Goal: Task Accomplishment & Management: Manage account settings

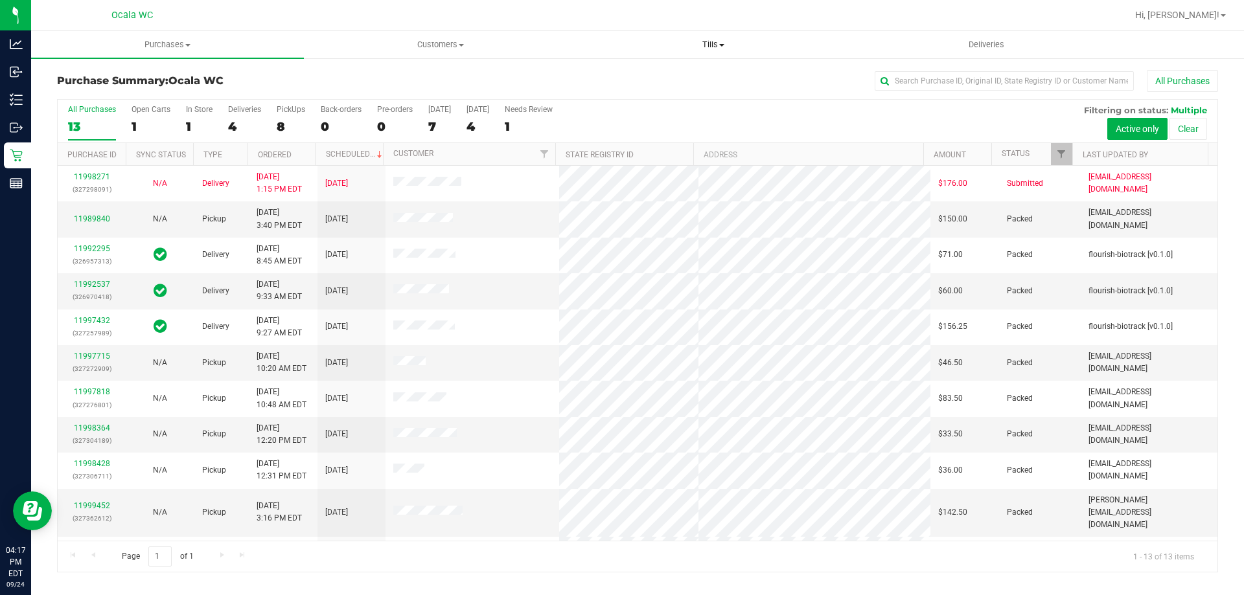
click at [715, 45] on span "Tills" at bounding box center [712, 45] width 271 height 12
click at [628, 78] on span "Manage tills" at bounding box center [620, 78] width 87 height 11
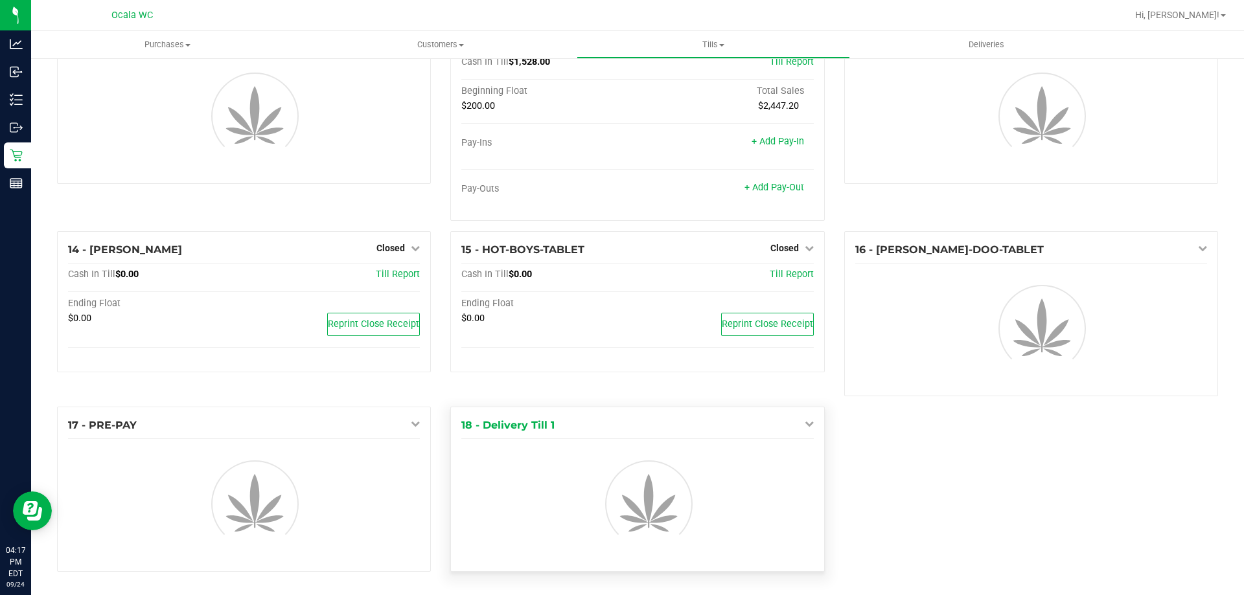
scroll to position [655, 0]
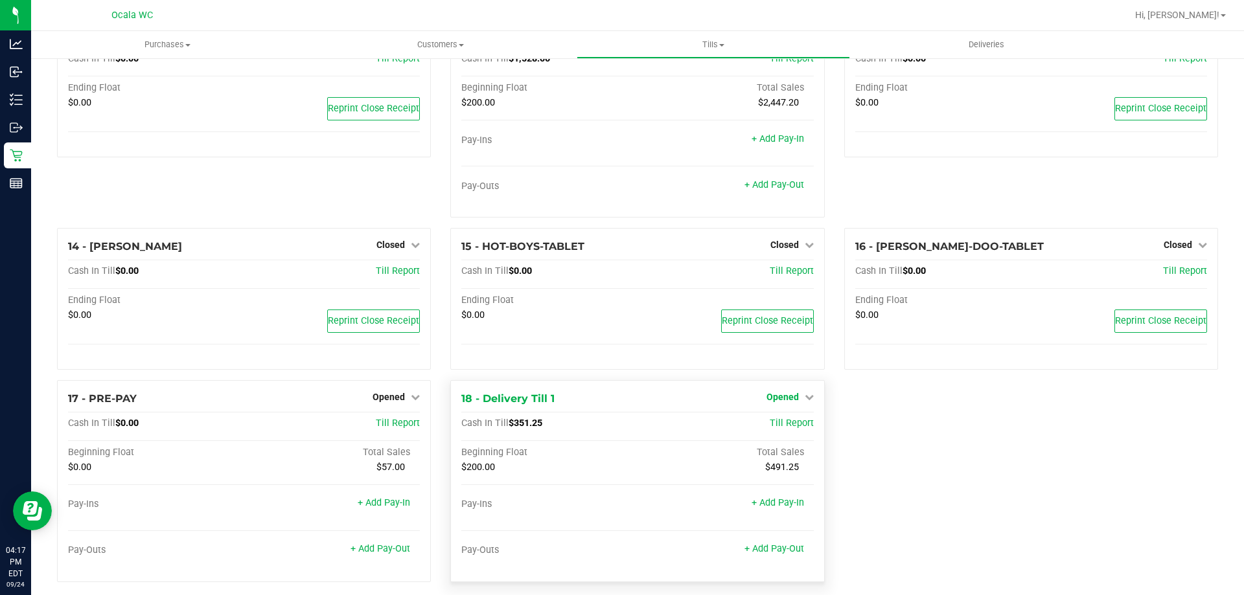
click at [797, 400] on link "Opened" at bounding box center [789, 397] width 47 height 10
click at [781, 428] on link "Close Till" at bounding box center [783, 424] width 35 height 10
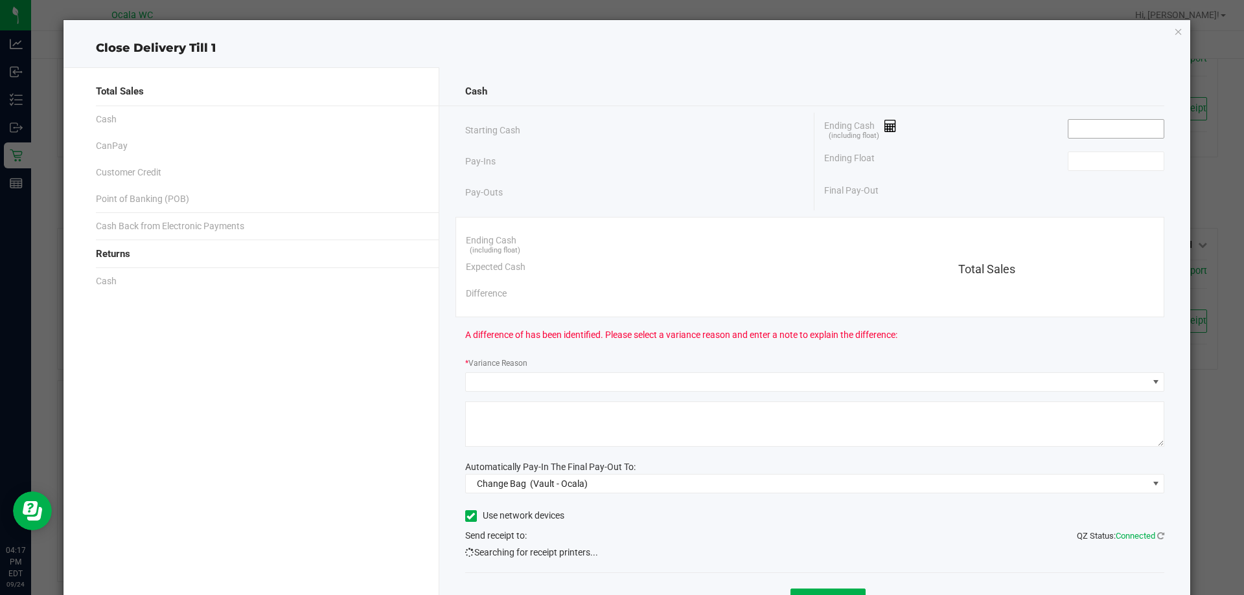
drag, startPoint x: 1068, startPoint y: 173, endPoint x: 1087, endPoint y: 125, distance: 51.3
click at [1081, 131] on div "Ending Cash (including float) Ending Float Final Pay-Out" at bounding box center [989, 158] width 350 height 91
click at [1087, 125] on input at bounding box center [1115, 129] width 95 height 18
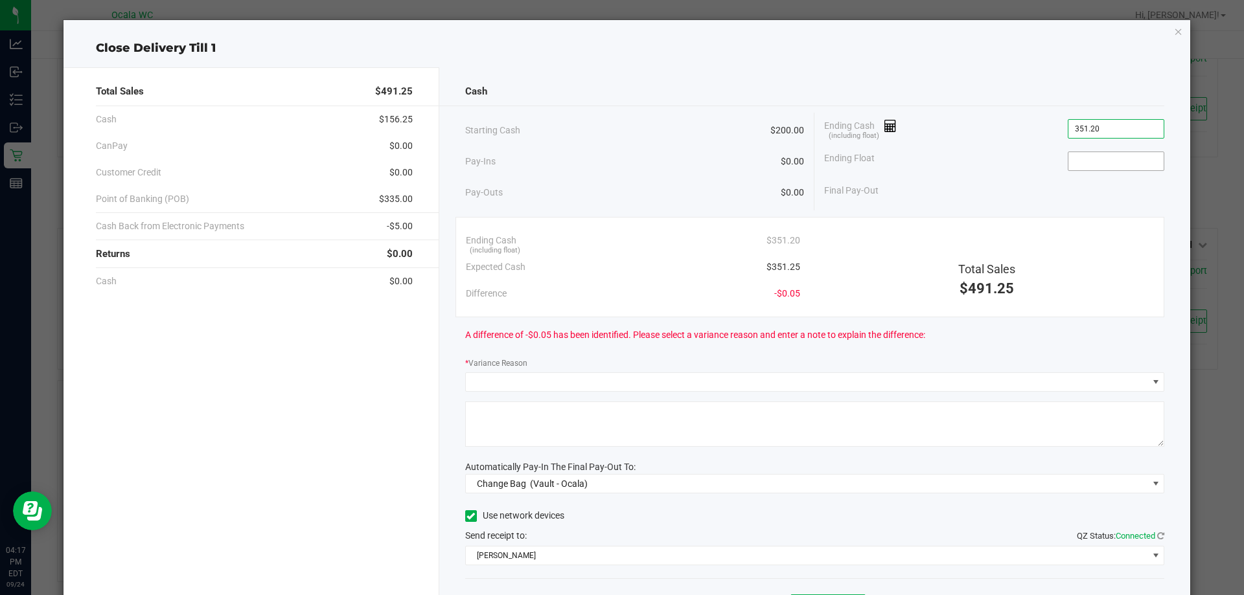
type input "$351.20"
click at [1115, 152] on span at bounding box center [1116, 161] width 97 height 19
click at [1115, 168] on input at bounding box center [1115, 161] width 95 height 18
type input "$200.00"
click at [954, 186] on div "Final Pay-Out $151.20" at bounding box center [994, 191] width 340 height 27
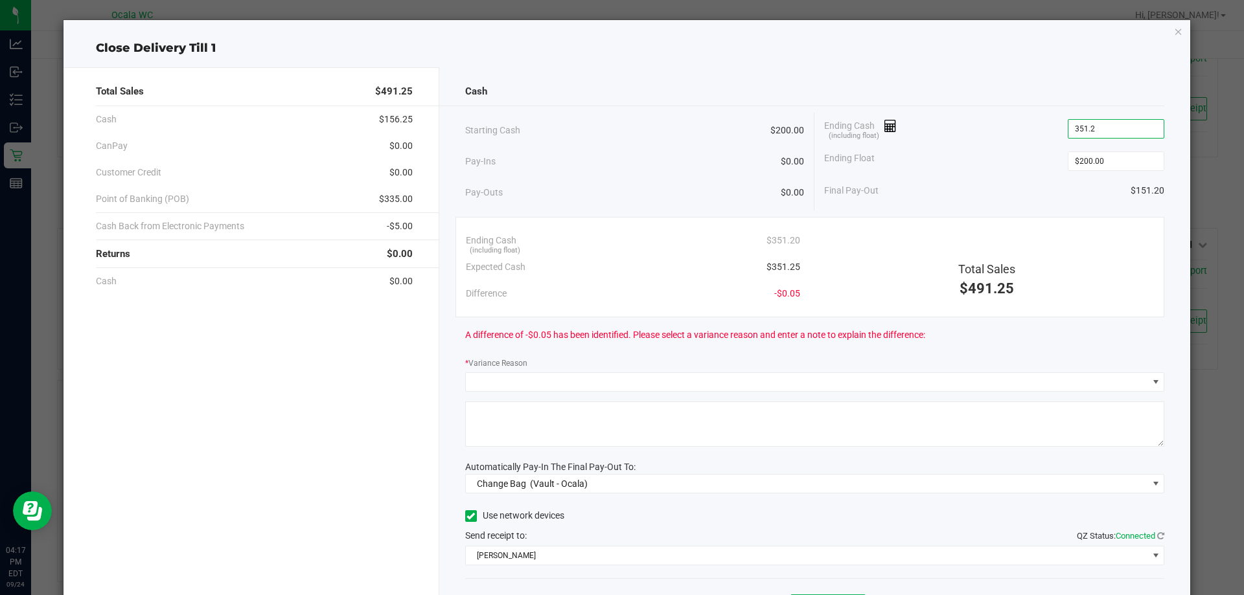
click at [1118, 130] on input "351.2" at bounding box center [1115, 129] width 95 height 18
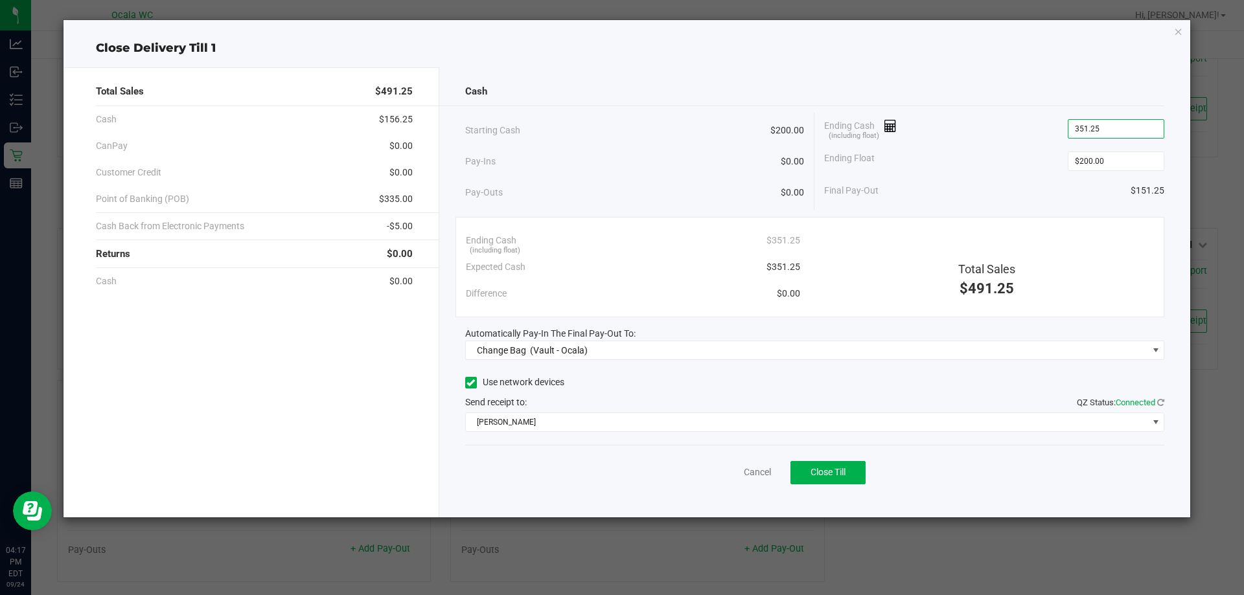
type input "$351.25"
click at [1035, 181] on div "Final Pay-Out $151.25" at bounding box center [994, 191] width 340 height 27
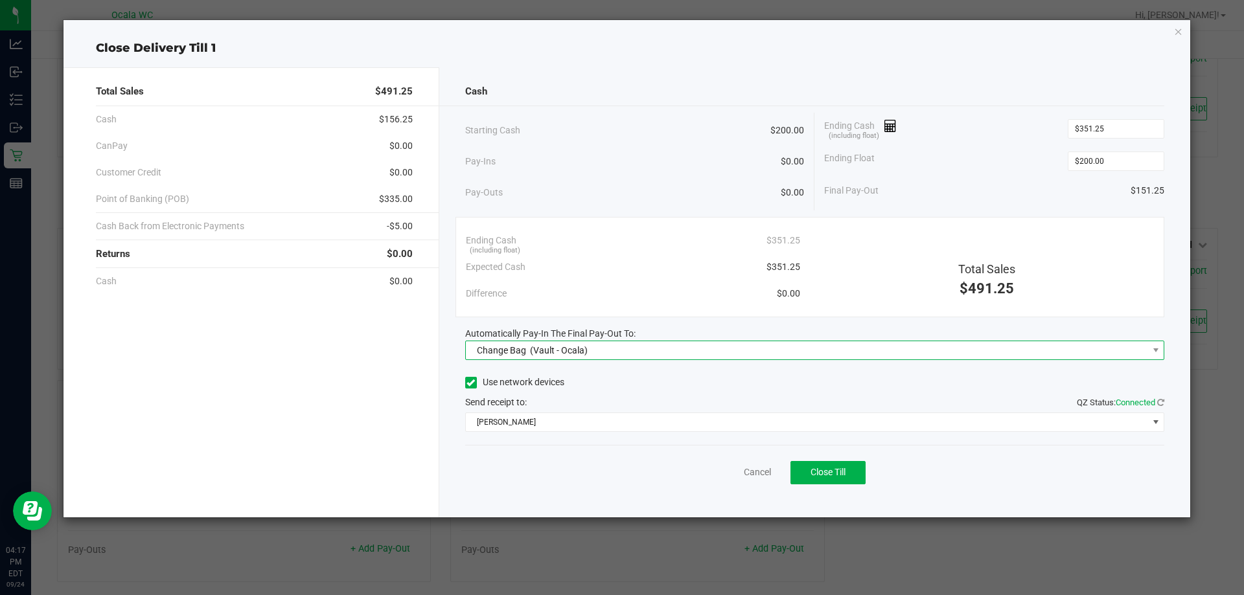
click at [685, 350] on span "Change Bag (Vault - Ocala)" at bounding box center [807, 350] width 682 height 18
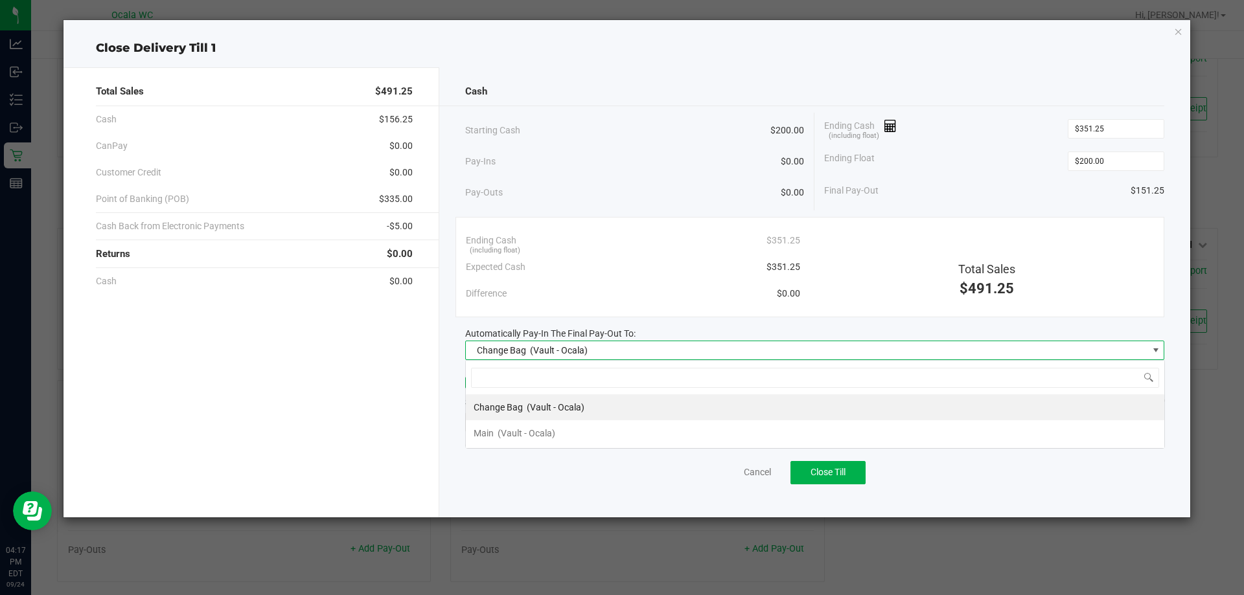
scroll to position [19, 699]
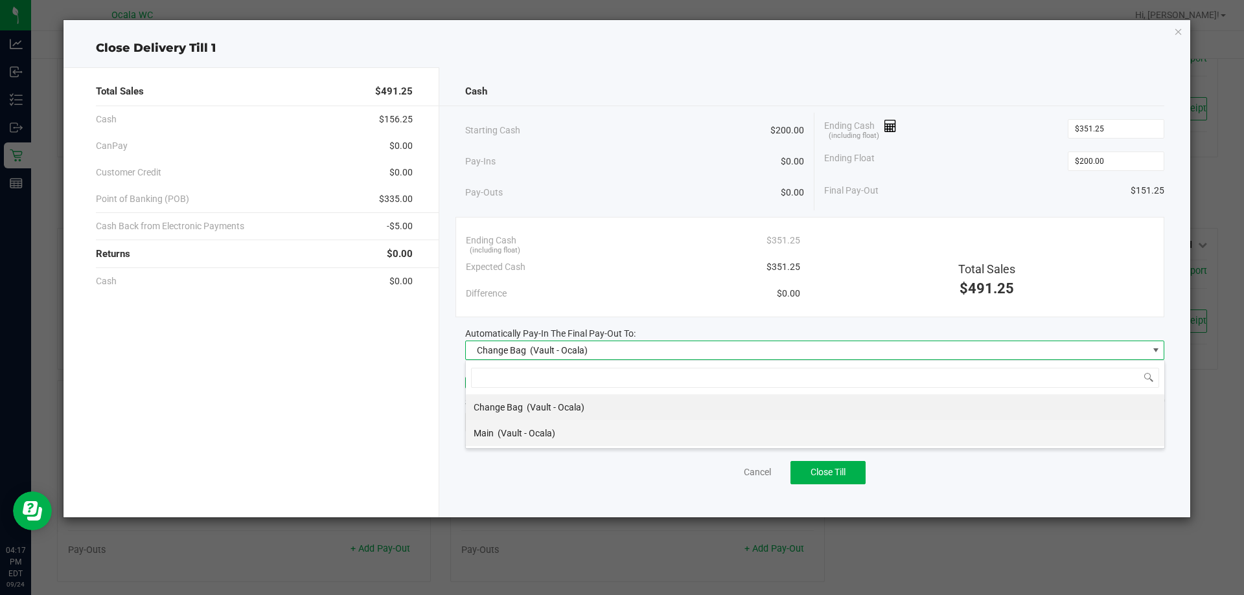
click at [579, 431] on li "Main (Vault - Ocala)" at bounding box center [815, 434] width 698 height 26
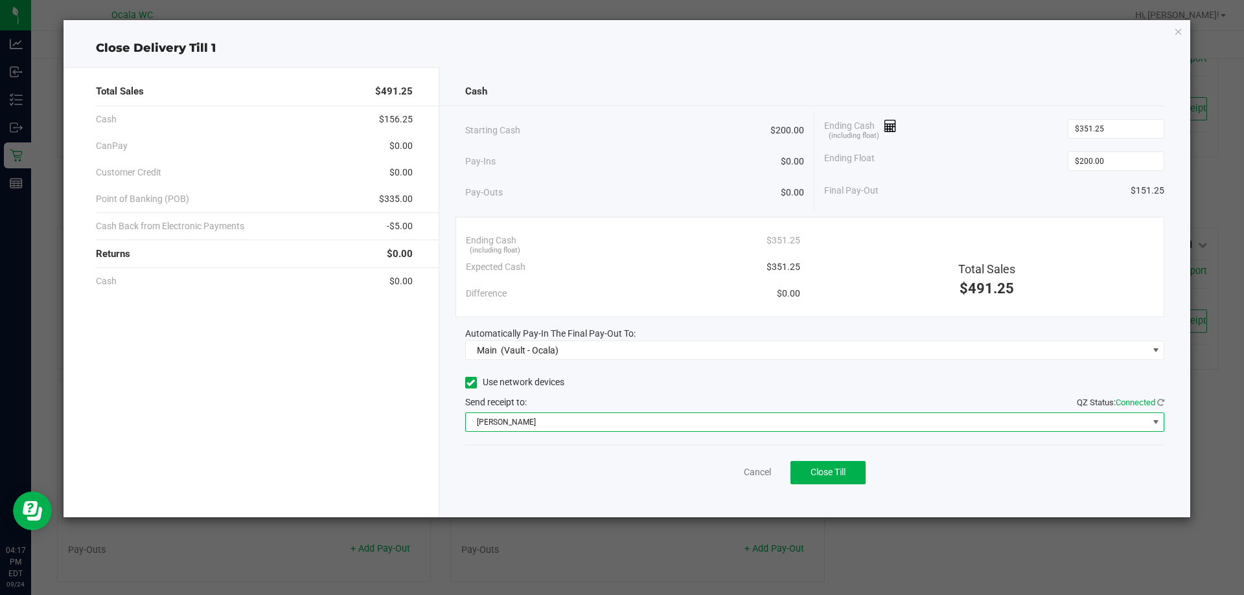
click at [600, 419] on span "[PERSON_NAME]" at bounding box center [807, 422] width 682 height 18
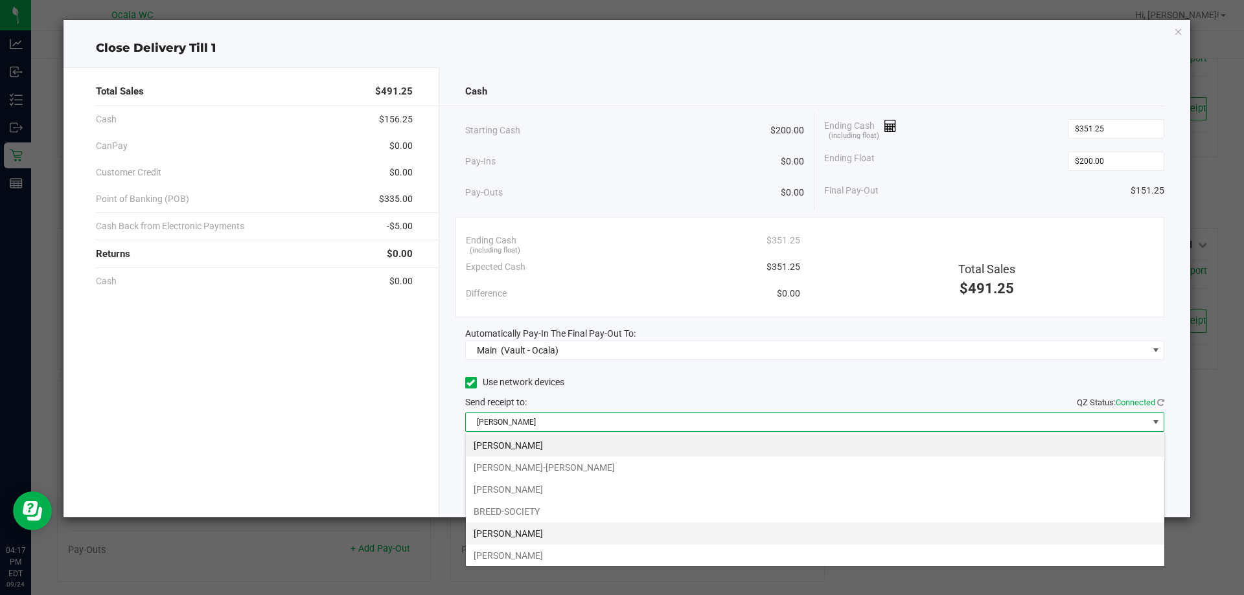
click at [560, 526] on li "[PERSON_NAME]" at bounding box center [815, 534] width 698 height 22
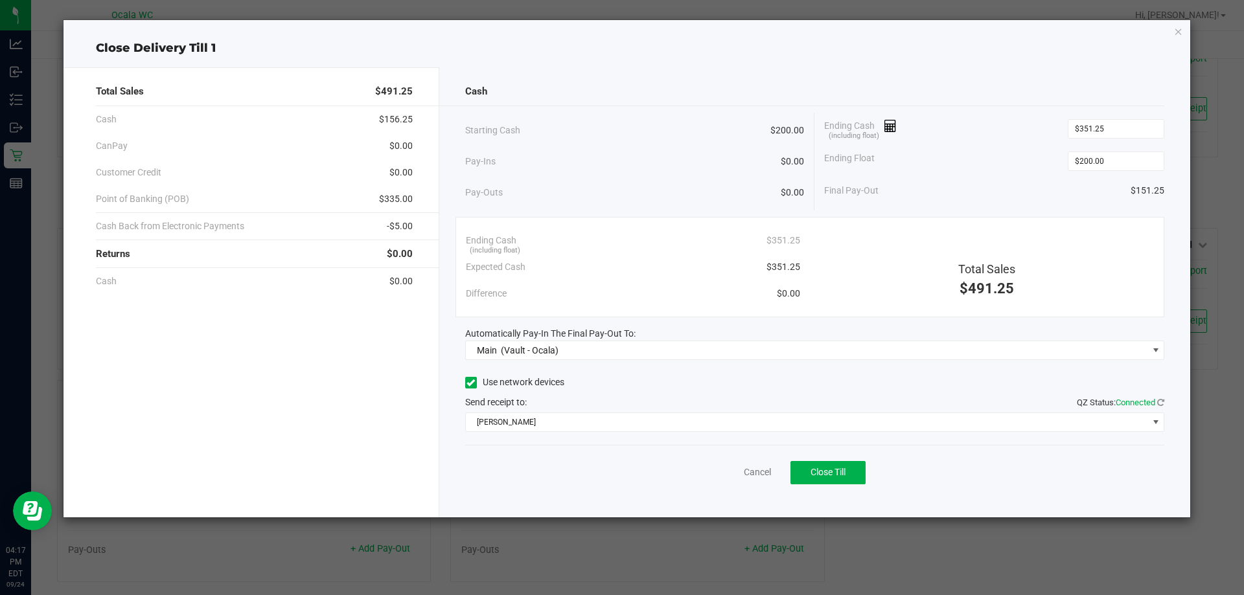
click at [577, 464] on div "Cancel Close Till" at bounding box center [815, 470] width 700 height 50
click at [953, 490] on div "Cancel Close Till" at bounding box center [815, 470] width 700 height 50
click at [850, 476] on button "Close Till" at bounding box center [827, 472] width 75 height 23
click at [724, 448] on div "Dismiss Reprint Closing Receipt" at bounding box center [815, 470] width 700 height 50
click at [723, 467] on link "Dismiss" at bounding box center [728, 473] width 31 height 14
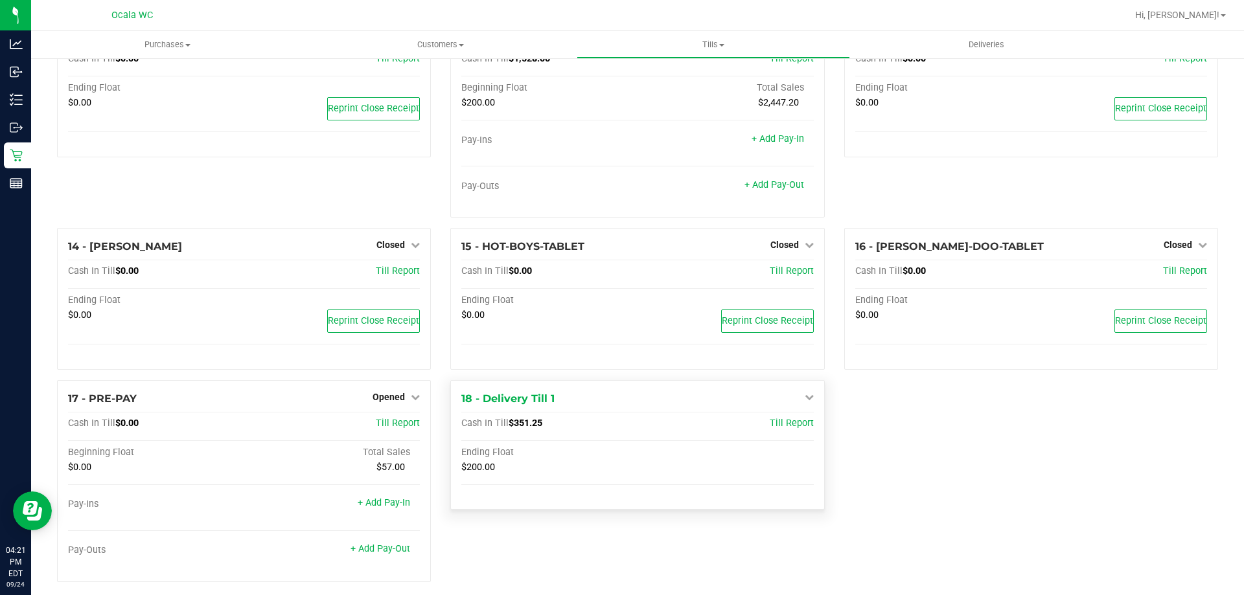
click at [721, 468] on div "$200.00" at bounding box center [637, 470] width 352 height 17
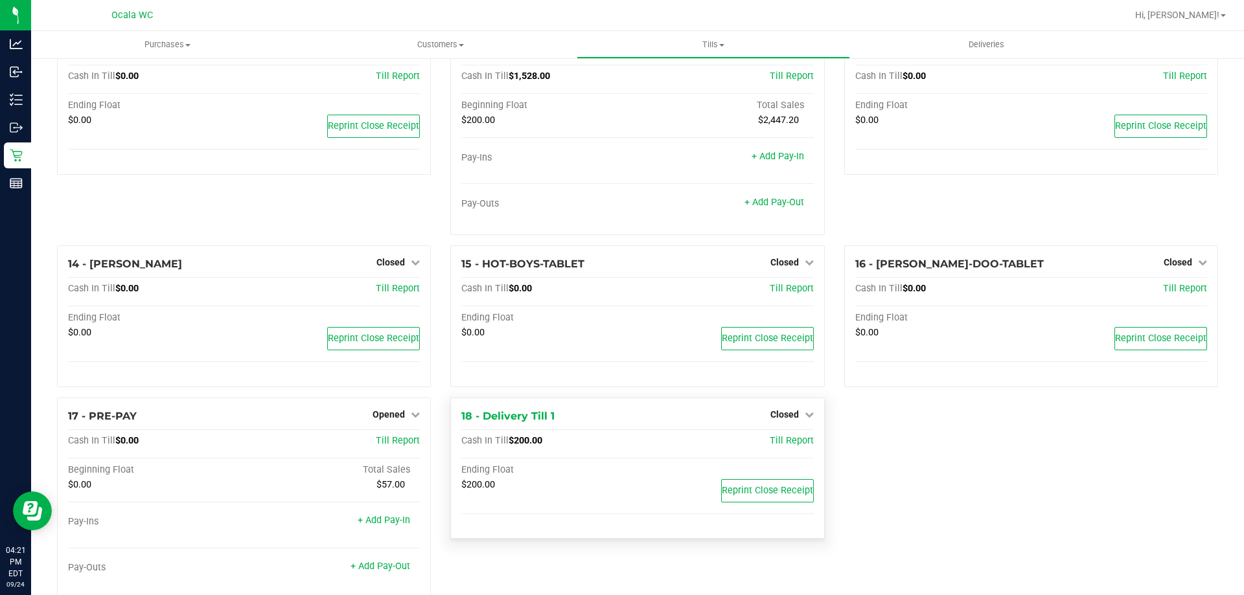
scroll to position [673, 0]
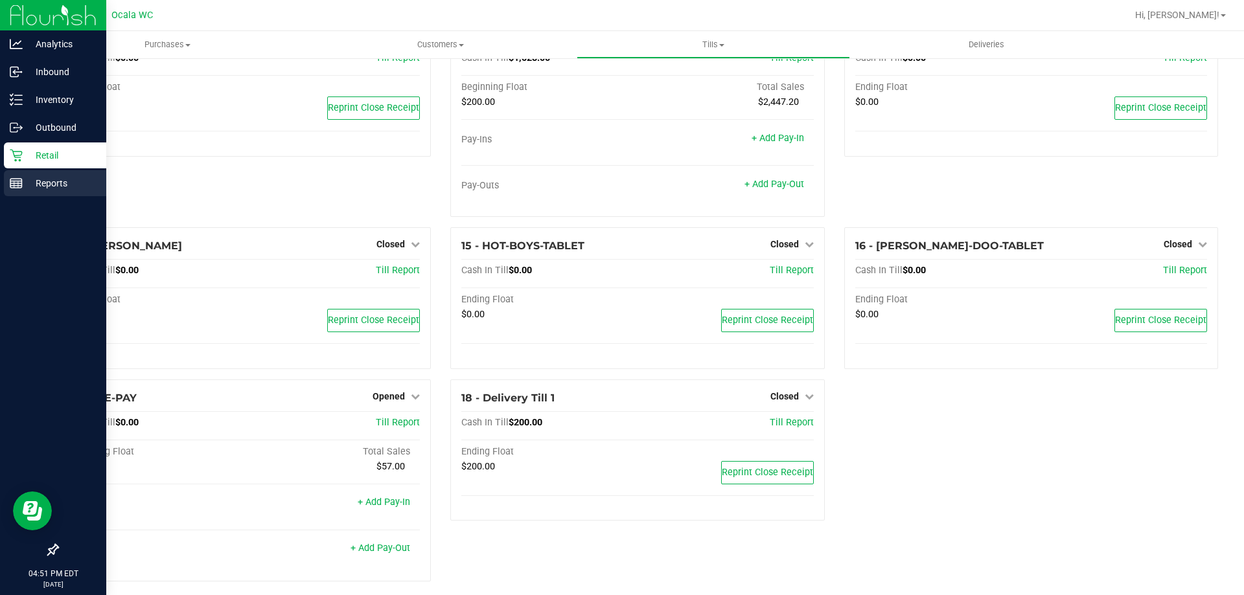
click at [71, 176] on p "Reports" at bounding box center [62, 184] width 78 height 16
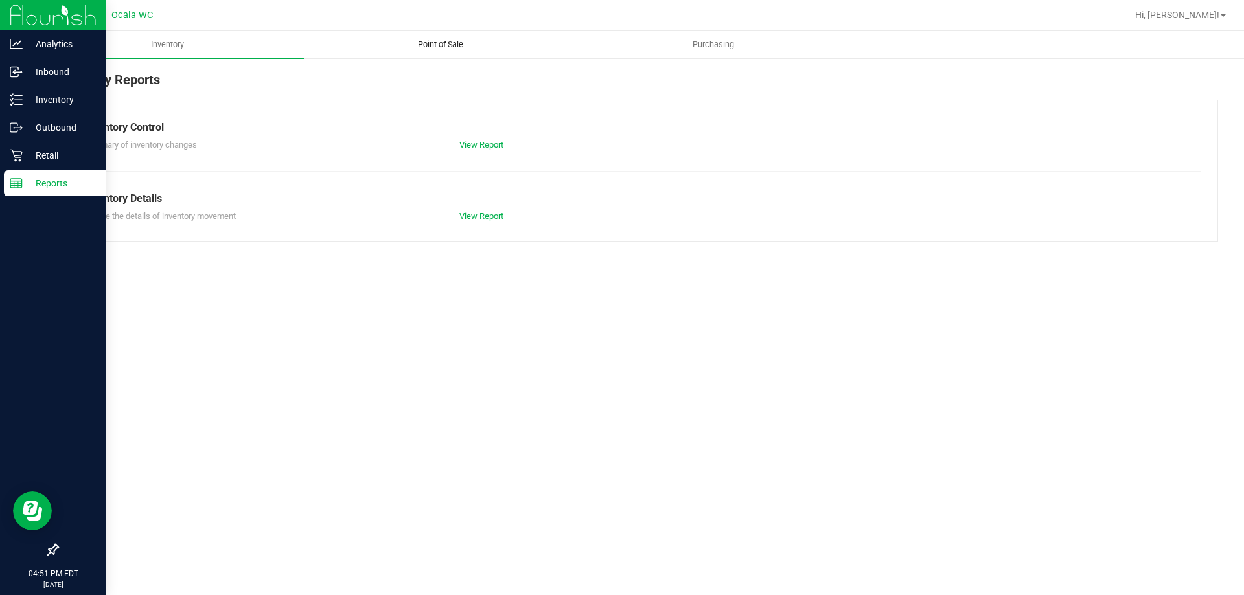
click at [451, 43] on span "Point of Sale" at bounding box center [440, 45] width 80 height 12
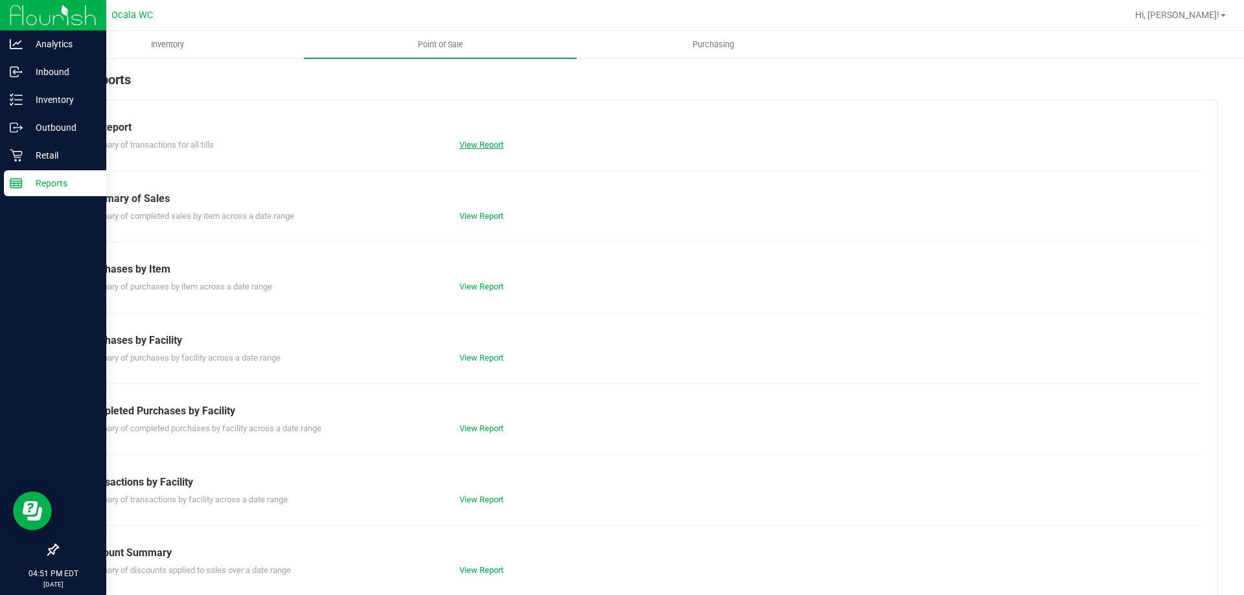
click at [473, 144] on link "View Report" at bounding box center [481, 145] width 44 height 10
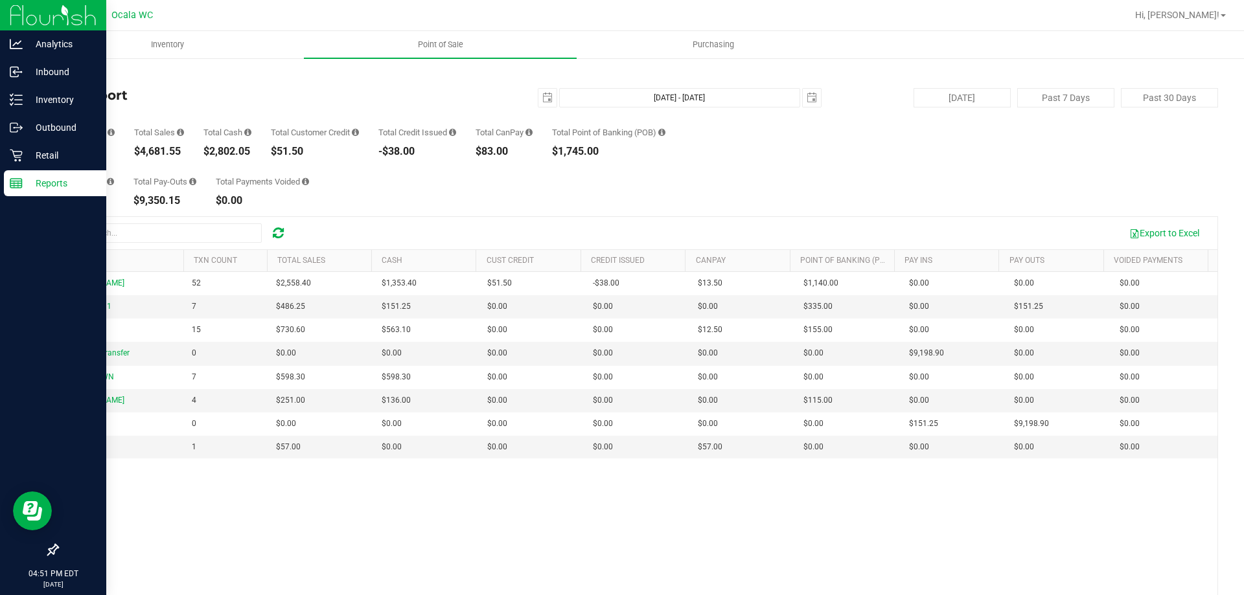
click at [403, 185] on div "Total Pay-Ins $9,350.15 Total Pay-Outs $9,350.15 Total Payments Voided $0.00" at bounding box center [637, 181] width 1161 height 49
click at [76, 76] on link "Back" at bounding box center [66, 75] width 19 height 9
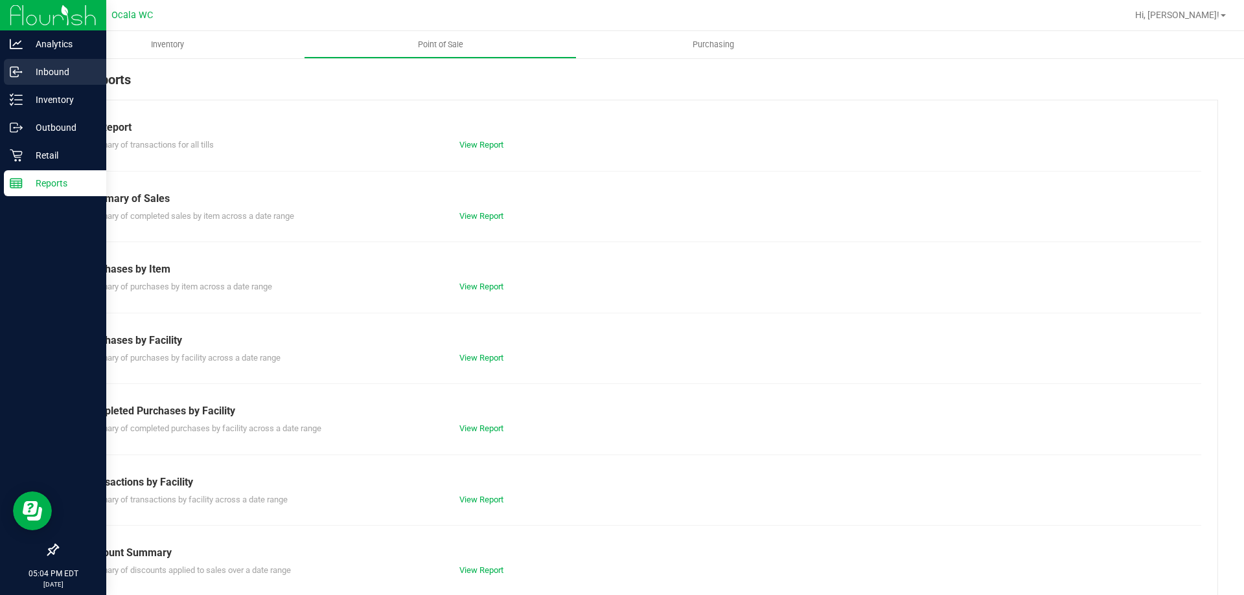
click at [40, 70] on p "Inbound" at bounding box center [62, 72] width 78 height 16
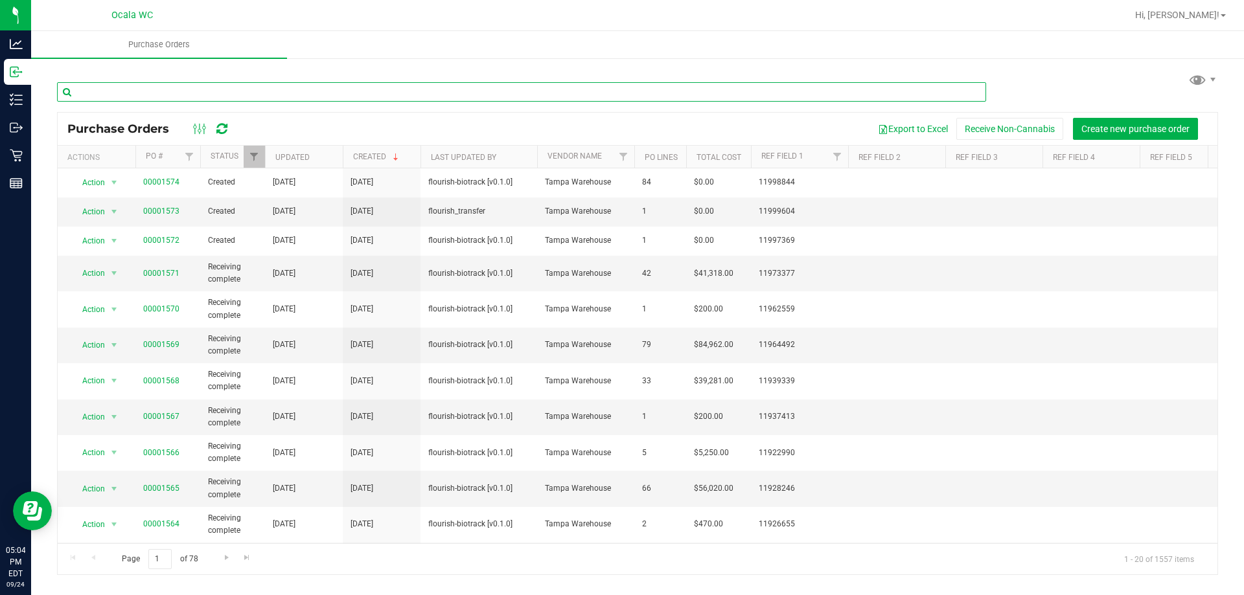
click at [293, 94] on input "text" at bounding box center [521, 91] width 929 height 19
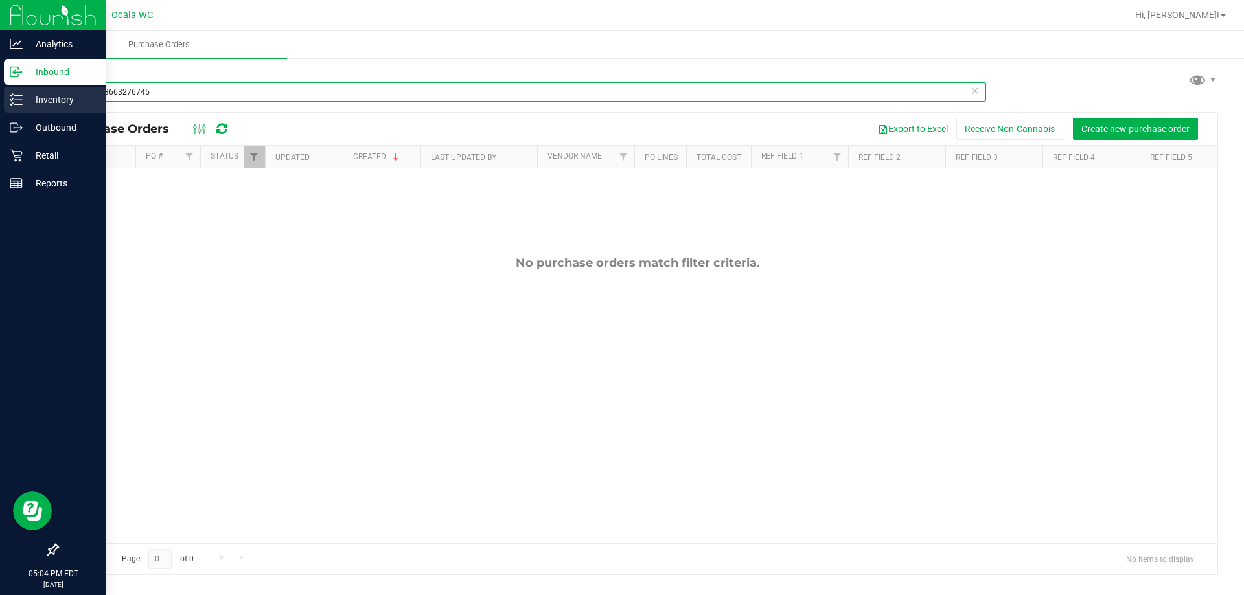
type input "7491423663276745"
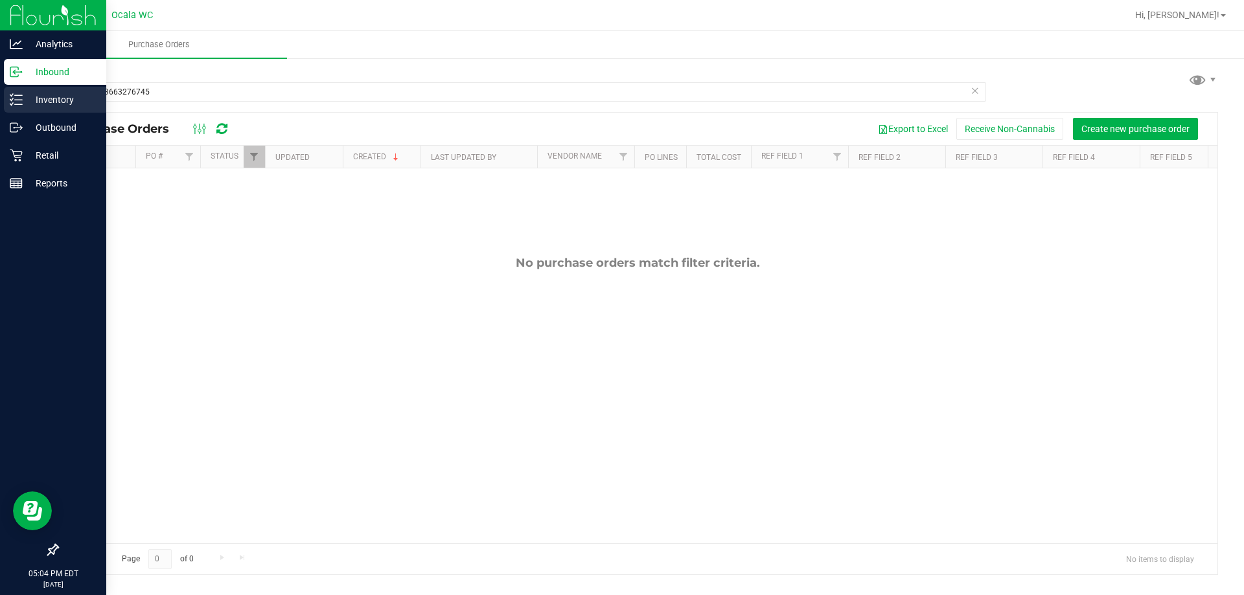
click at [17, 97] on icon at bounding box center [16, 99] width 13 height 13
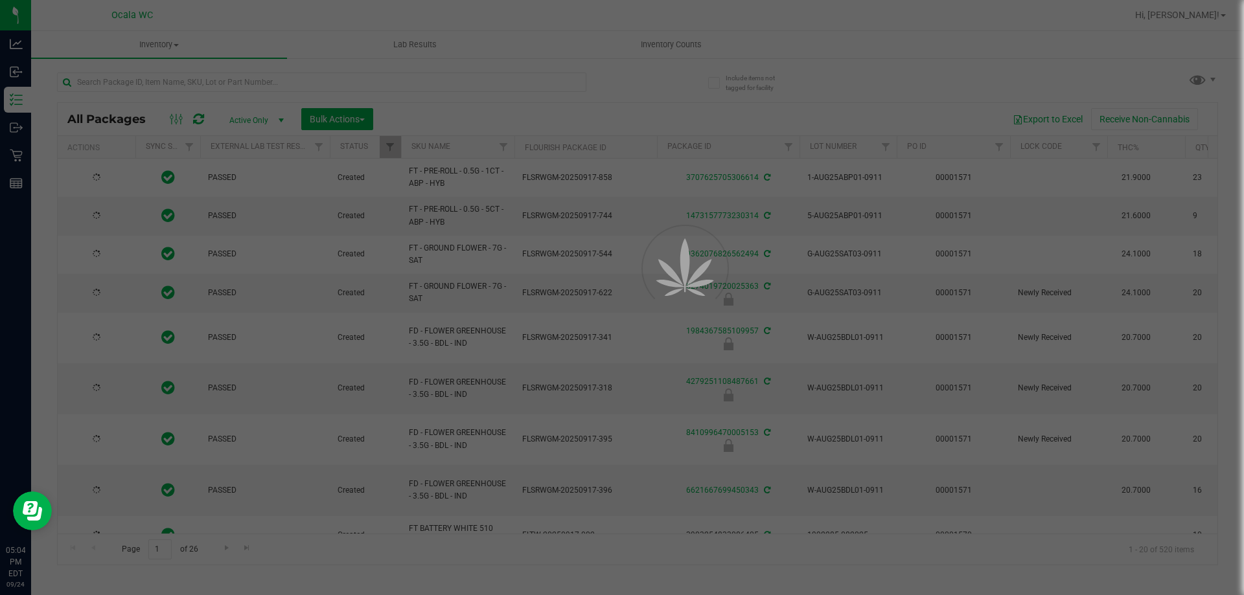
click at [146, 84] on div at bounding box center [622, 297] width 1244 height 595
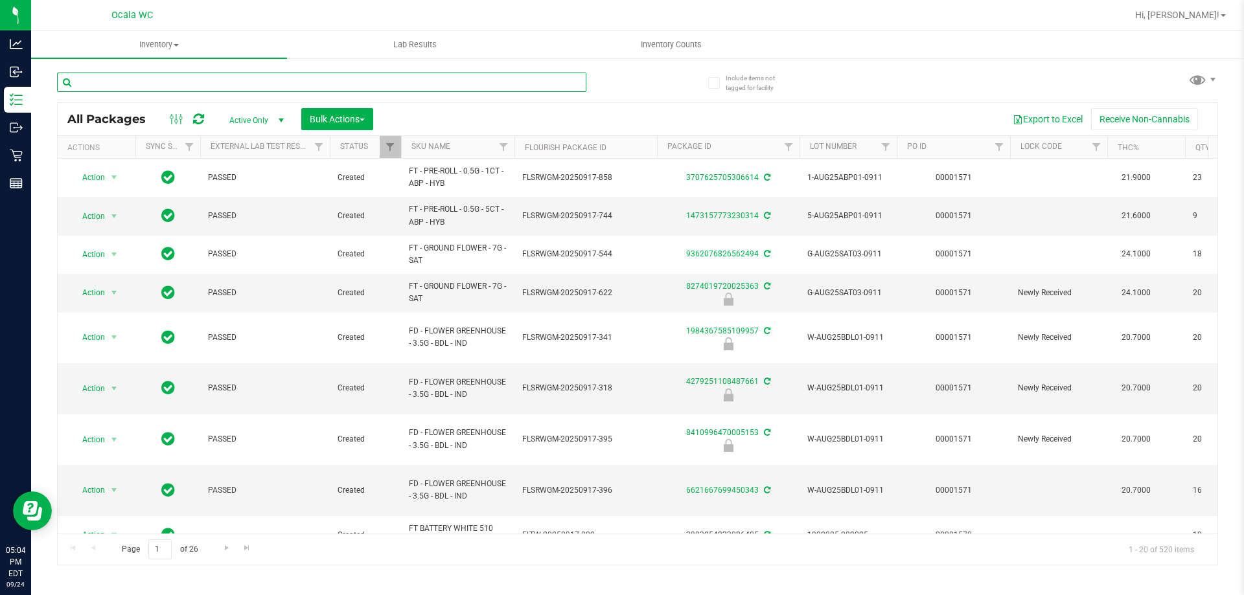
click at [146, 84] on input "text" at bounding box center [321, 82] width 529 height 19
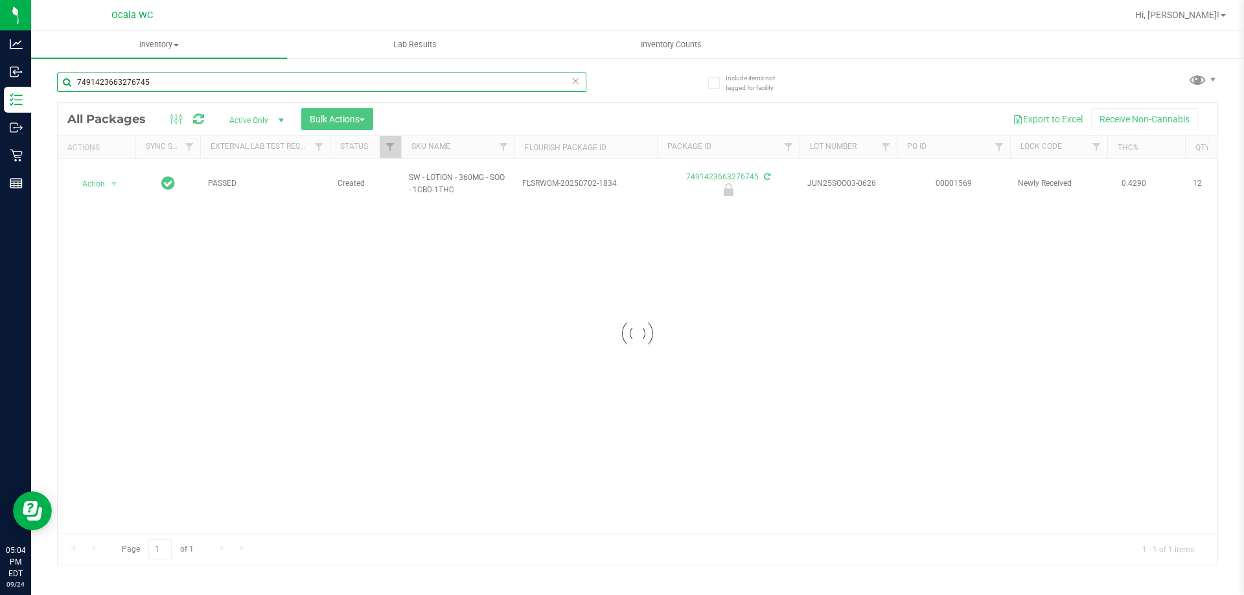
type input "7491423663276745"
click at [98, 175] on div at bounding box center [638, 334] width 1160 height 462
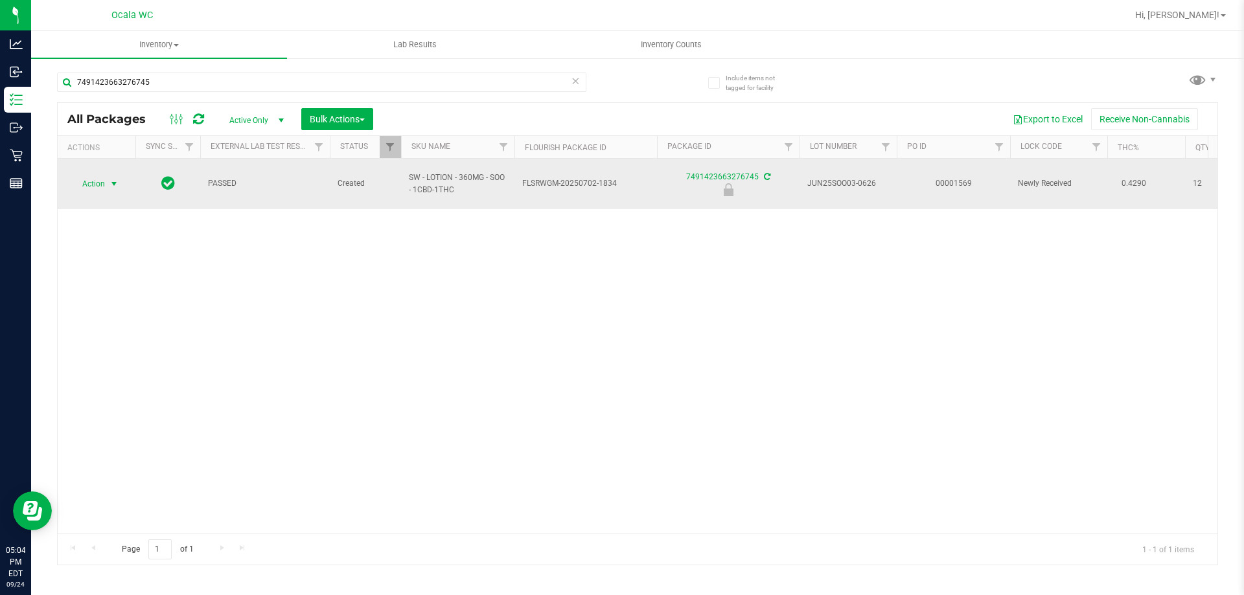
click at [96, 175] on span "Action" at bounding box center [88, 184] width 35 height 18
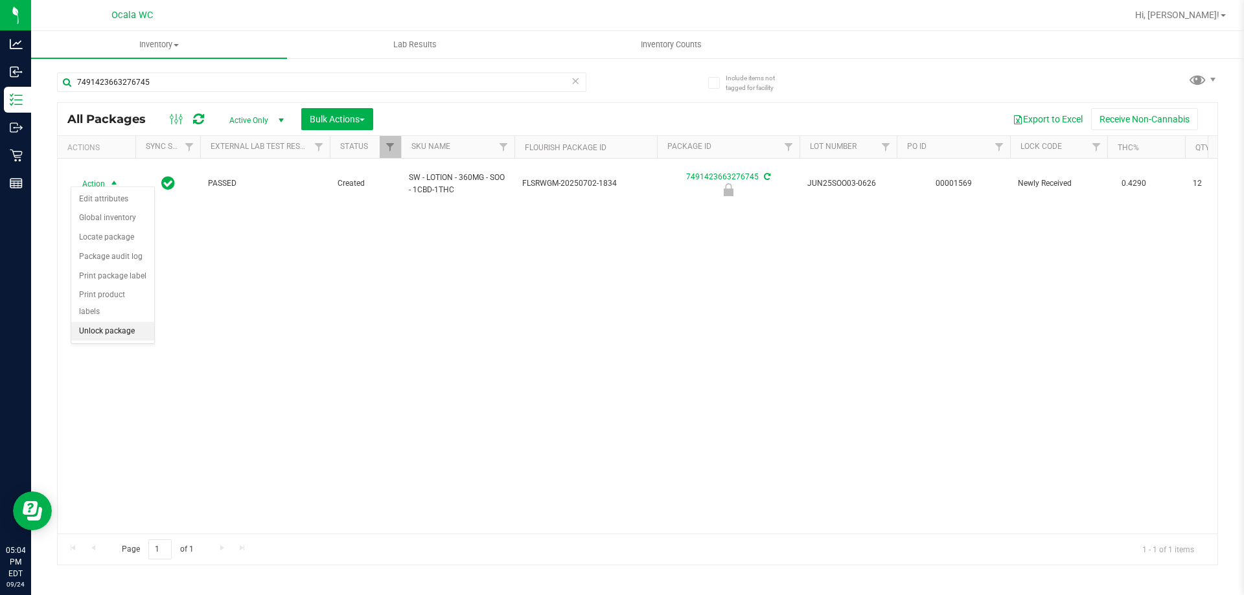
click at [93, 322] on li "Unlock package" at bounding box center [112, 331] width 83 height 19
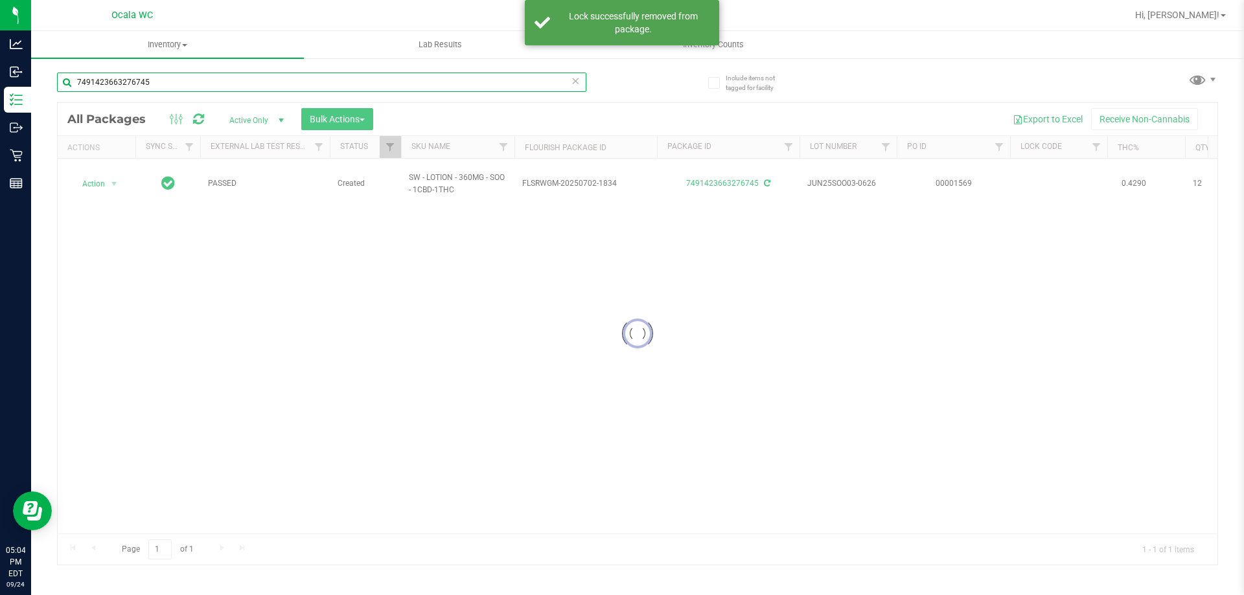
click at [172, 83] on input "7491423663276745" at bounding box center [321, 82] width 529 height 19
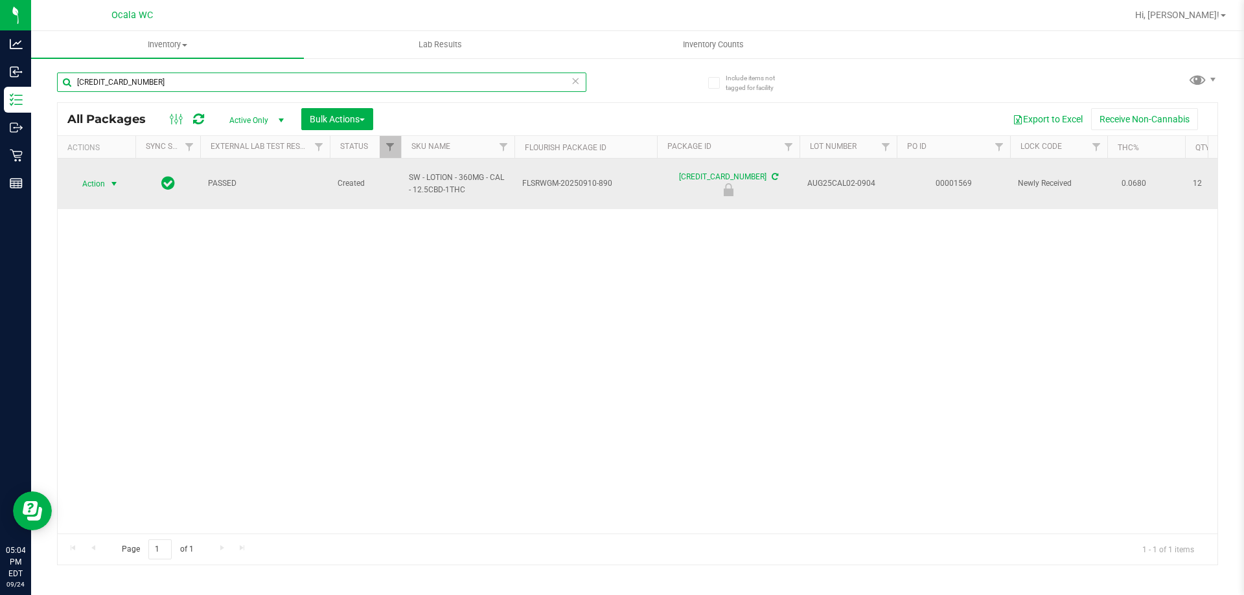
type input "[CREDIT_CARD_NUMBER]"
click at [98, 179] on span "Action" at bounding box center [88, 184] width 35 height 18
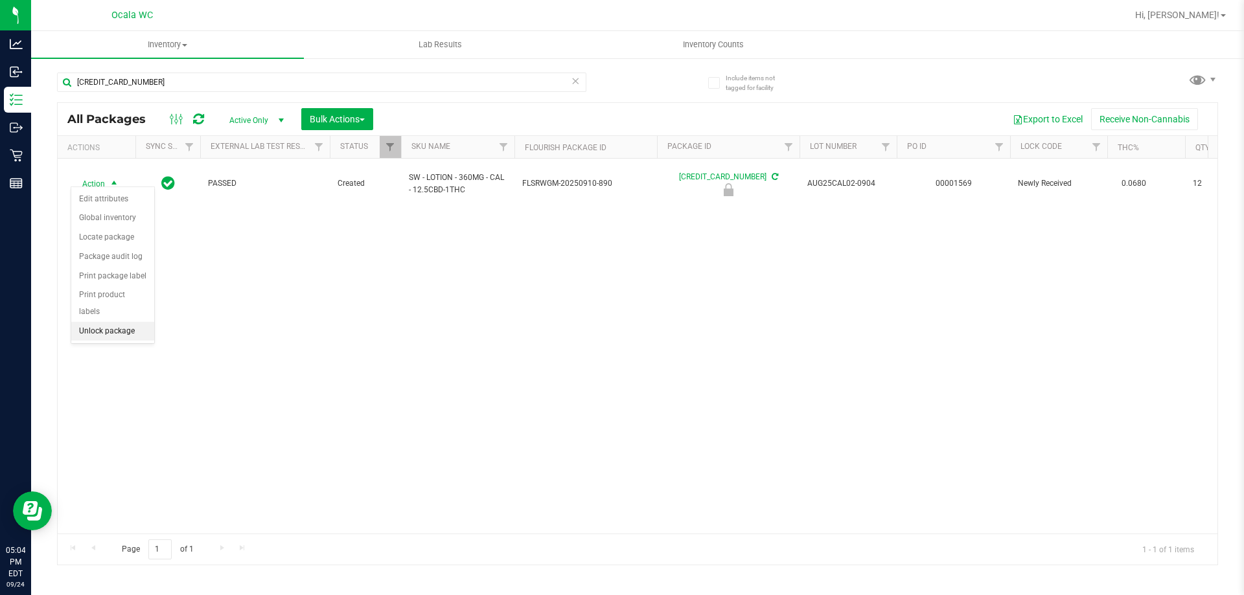
click at [102, 322] on li "Unlock package" at bounding box center [112, 331] width 83 height 19
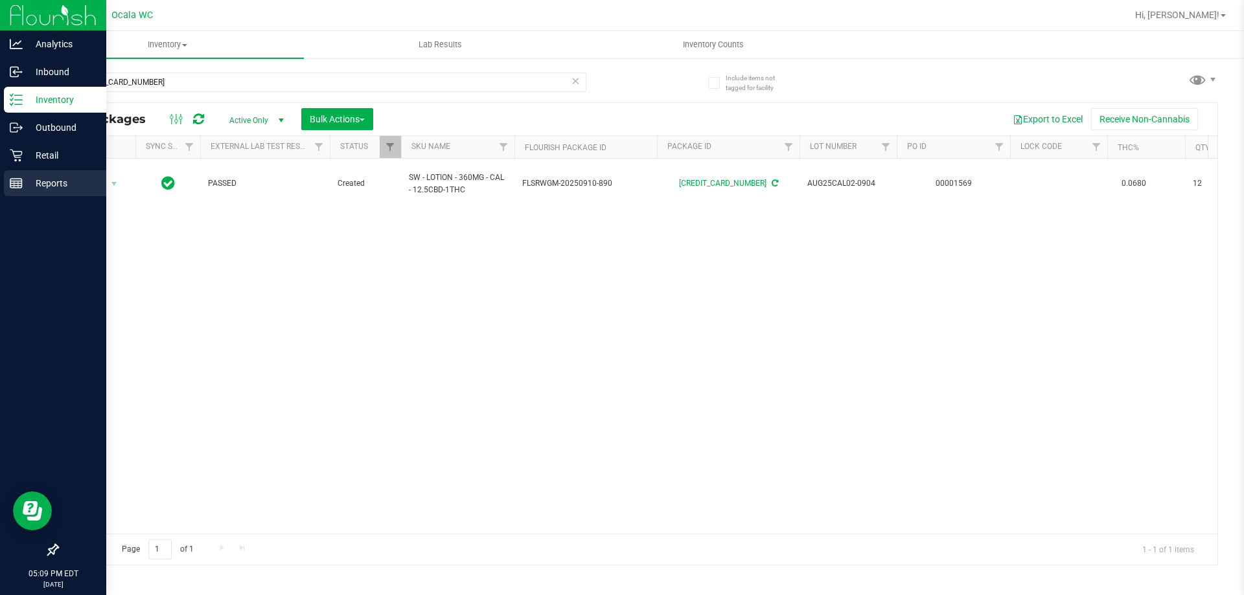
click at [25, 186] on p "Reports" at bounding box center [62, 184] width 78 height 16
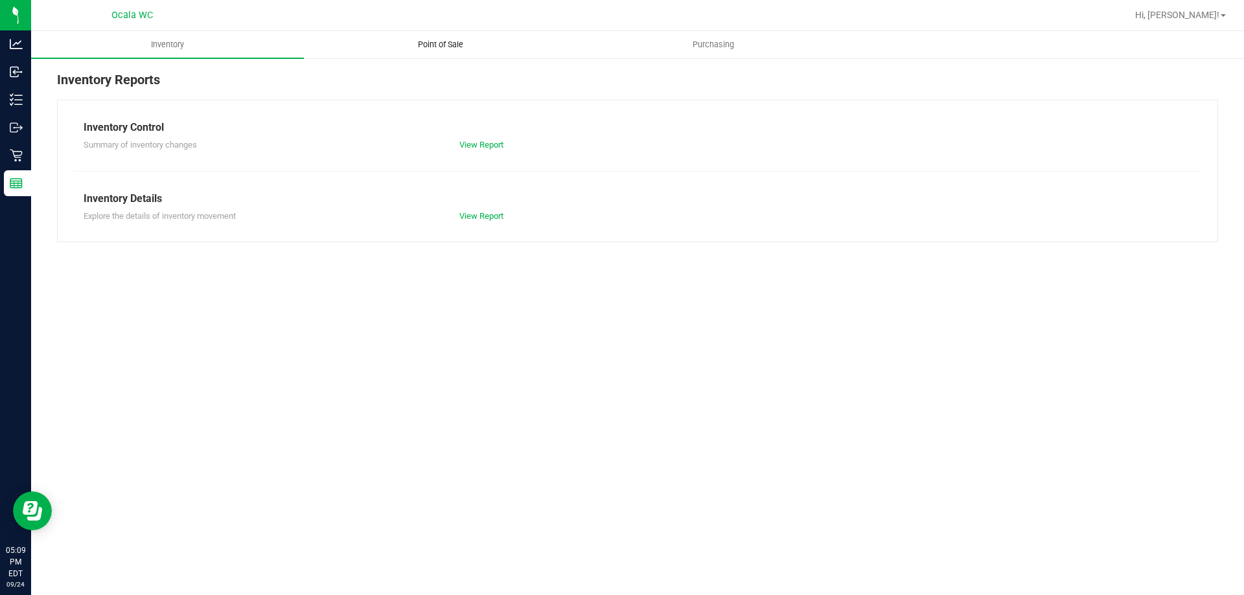
click at [435, 53] on uib-tab-heading "Point of Sale" at bounding box center [440, 45] width 271 height 26
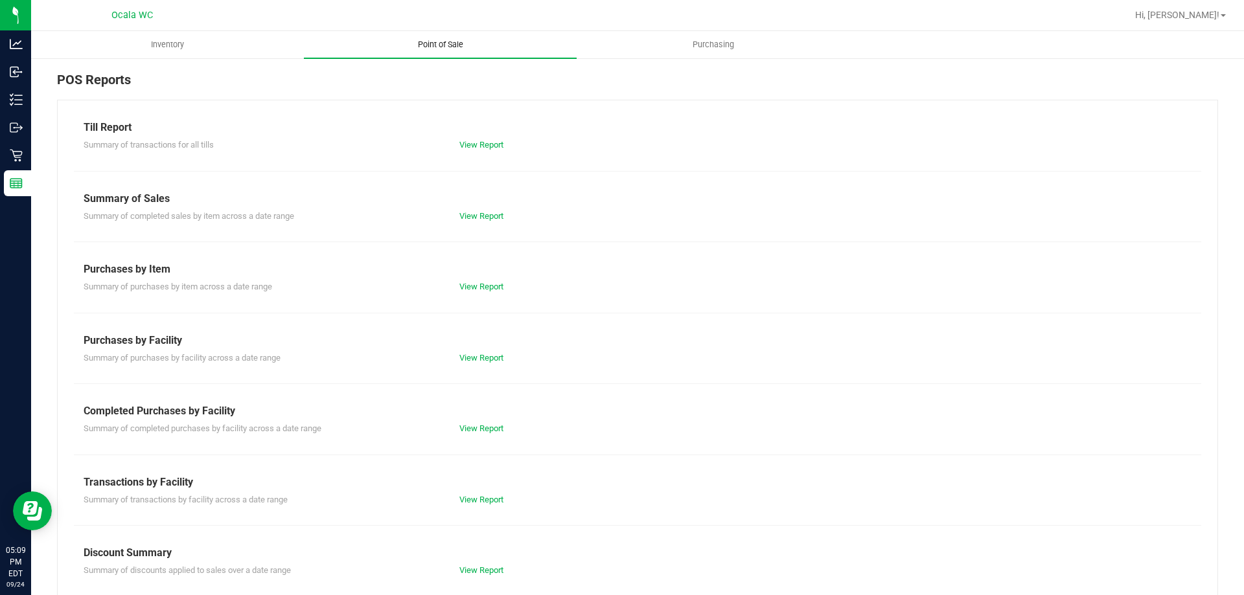
click at [437, 51] on uib-tab-heading "Point of Sale" at bounding box center [440, 44] width 273 height 27
click at [491, 148] on link "View Report" at bounding box center [481, 145] width 44 height 10
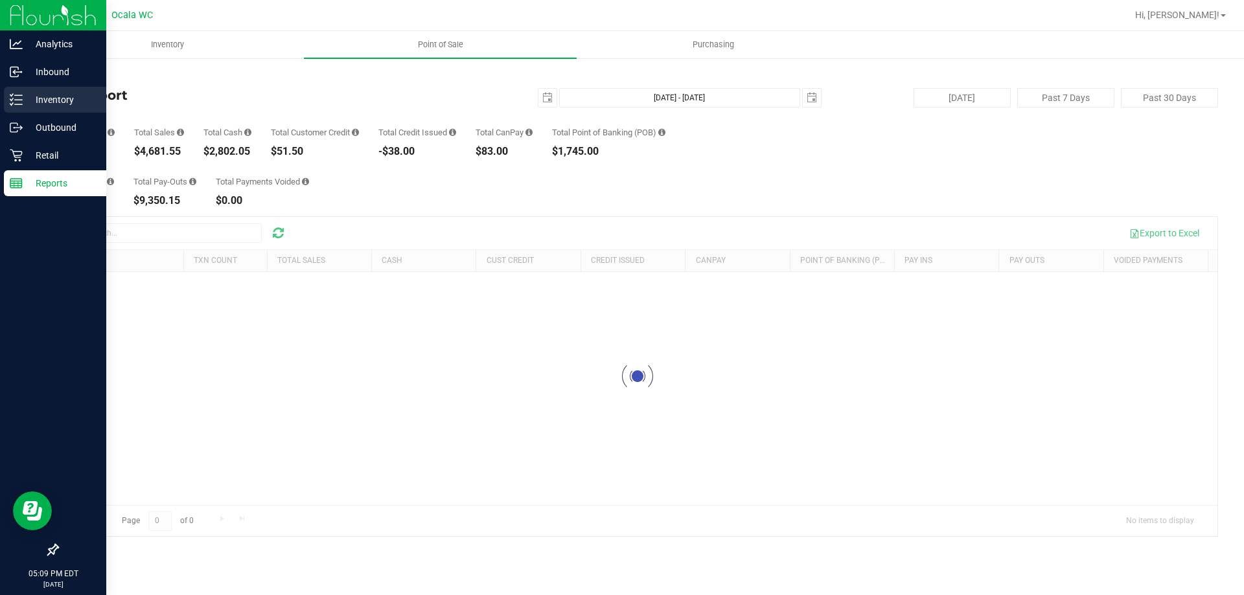
click at [30, 101] on p "Inventory" at bounding box center [62, 100] width 78 height 16
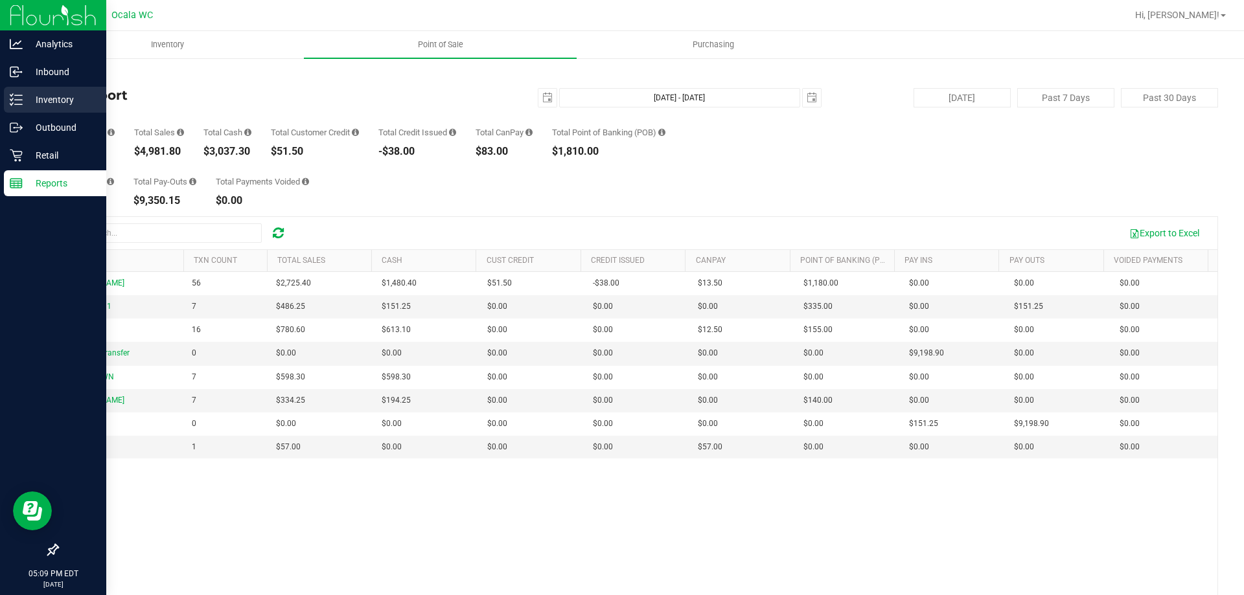
click at [28, 97] on p "Inventory" at bounding box center [62, 100] width 78 height 16
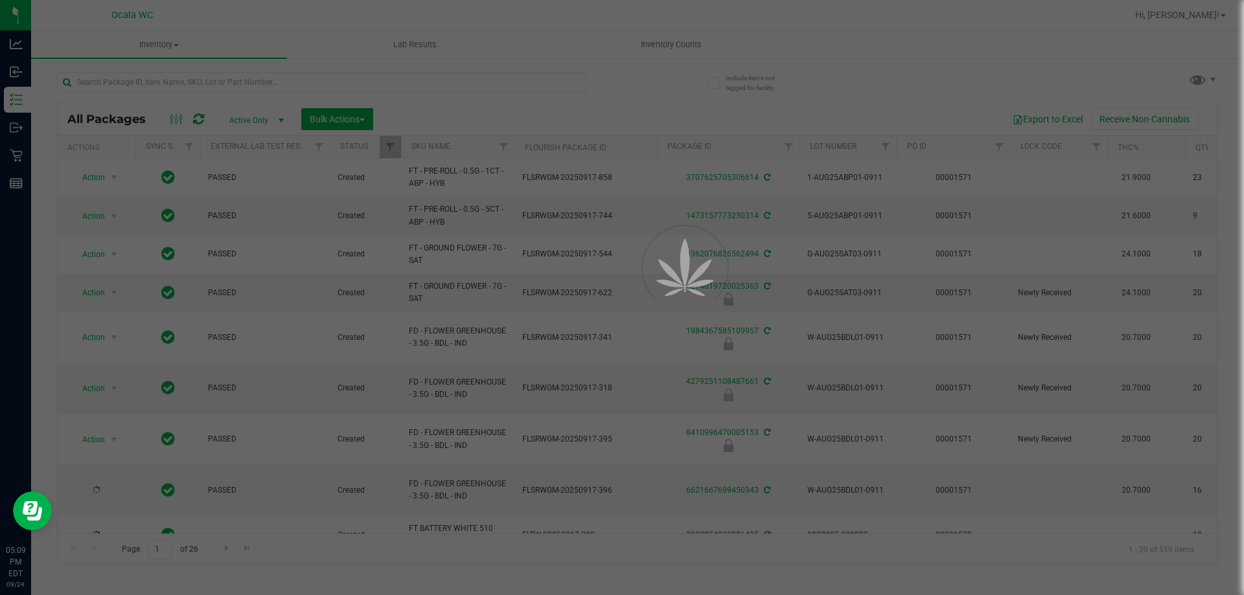
click at [172, 83] on div at bounding box center [622, 297] width 1244 height 595
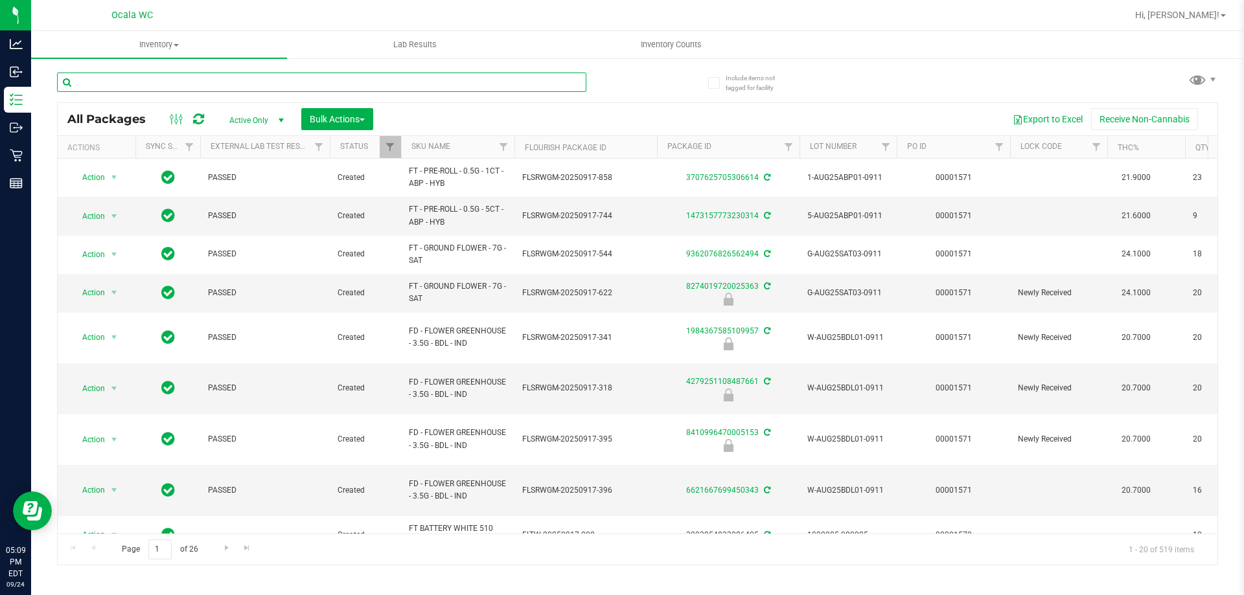
click at [170, 82] on input "text" at bounding box center [321, 82] width 529 height 19
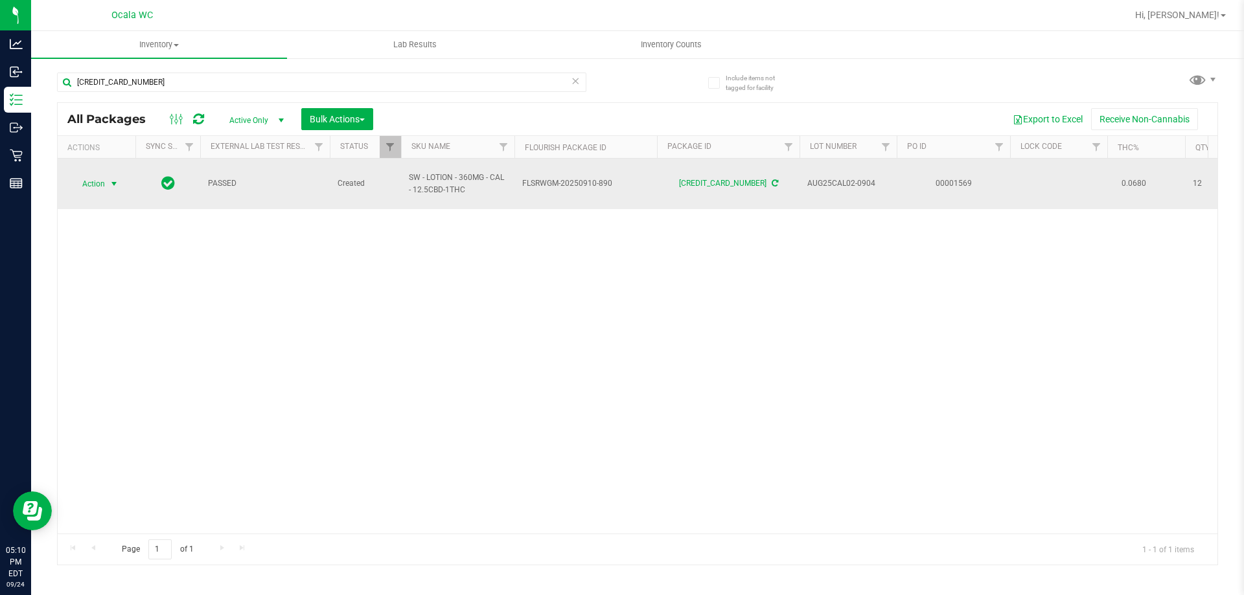
click at [83, 183] on span "Action" at bounding box center [88, 184] width 35 height 18
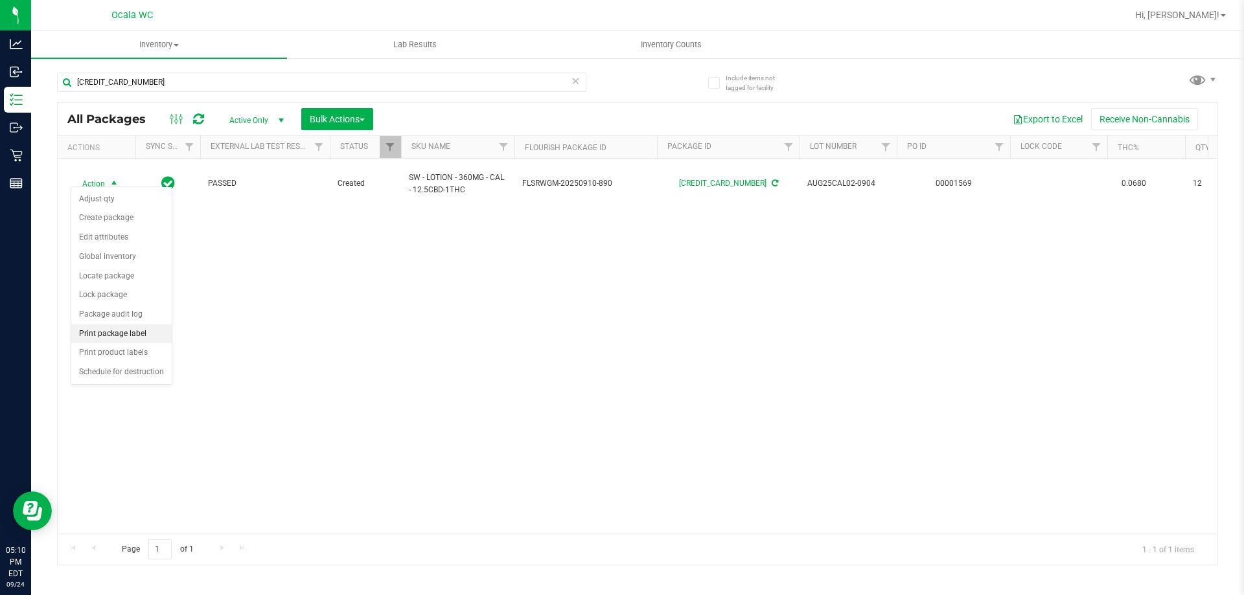
click at [104, 333] on li "Print package label" at bounding box center [121, 334] width 100 height 19
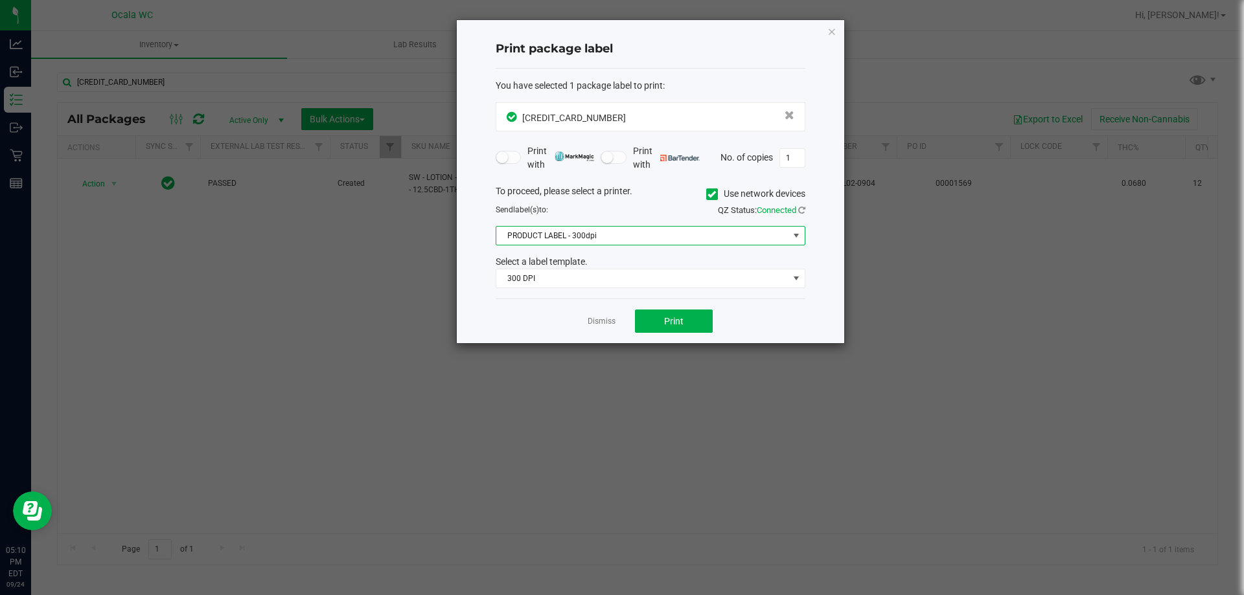
click at [624, 239] on span "PRODUCT LABEL - 300dpi" at bounding box center [642, 236] width 292 height 18
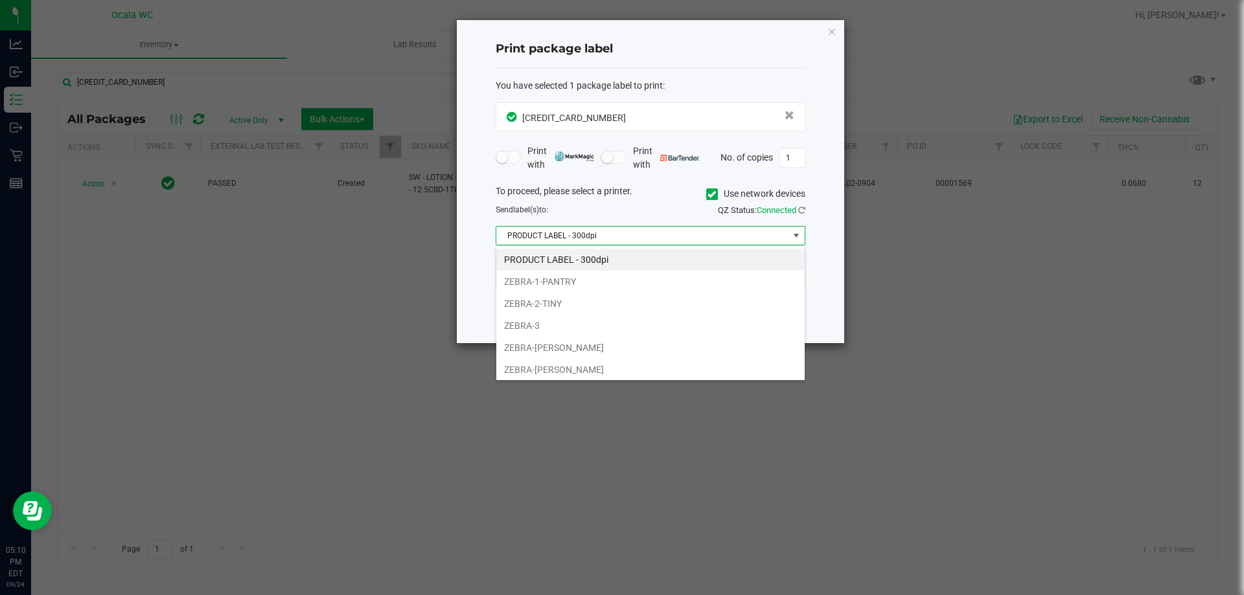
scroll to position [19, 310]
click at [529, 288] on li "ZEBRA-1-PANTRY" at bounding box center [650, 282] width 308 height 22
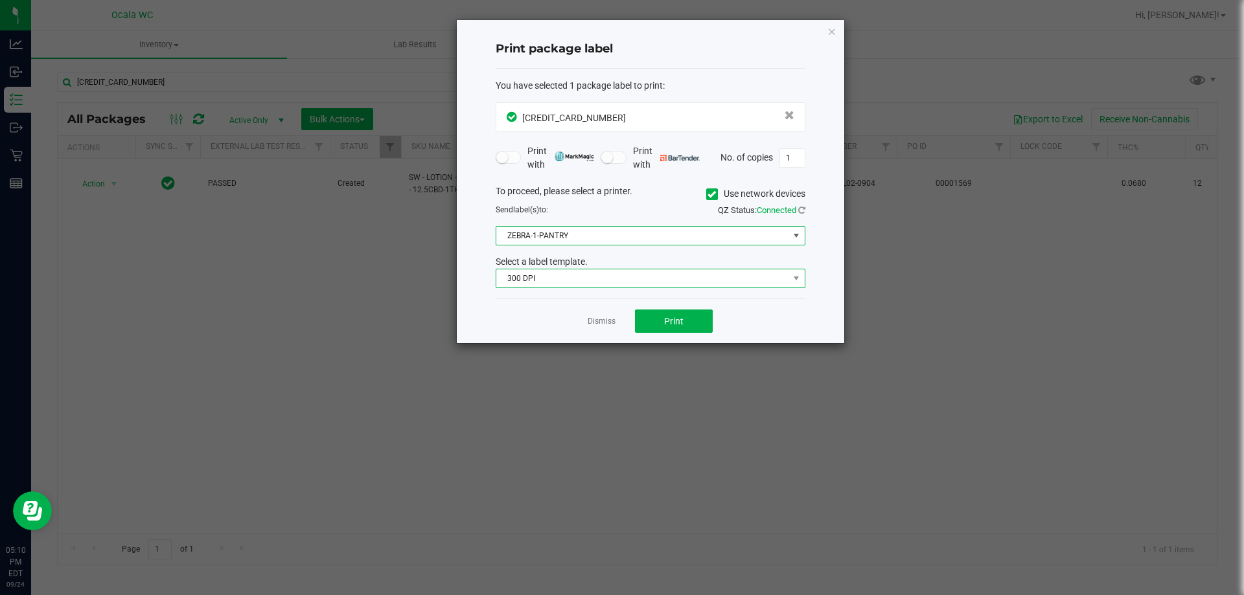
click at [562, 284] on span "300 DPI" at bounding box center [642, 279] width 292 height 18
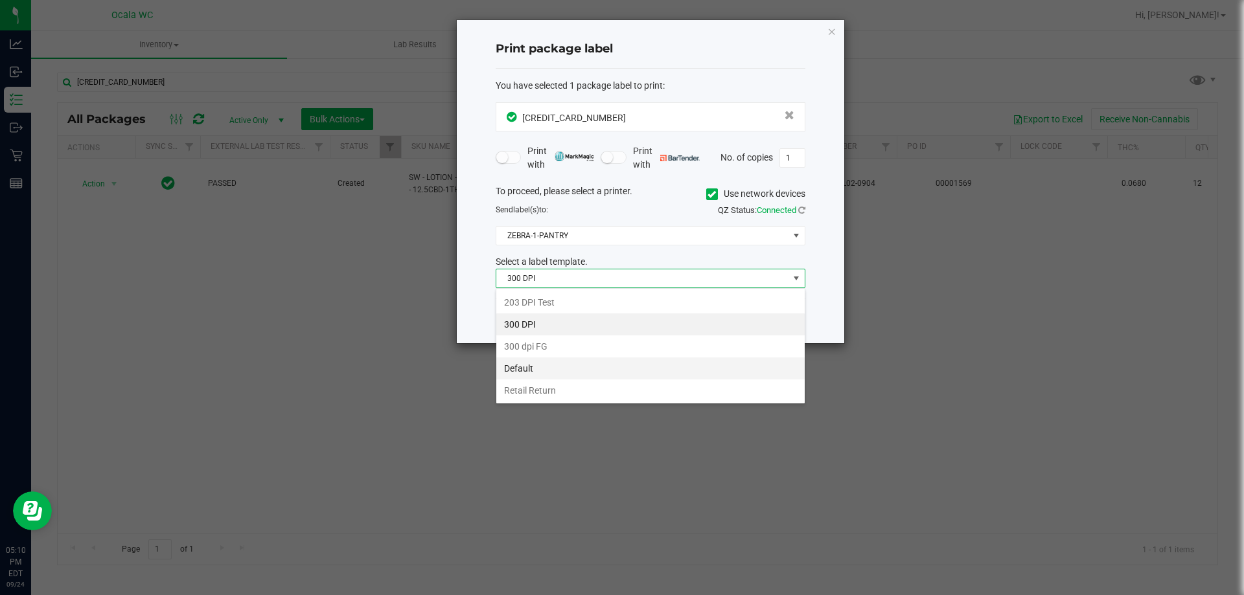
click at [538, 371] on li "Default" at bounding box center [650, 369] width 308 height 22
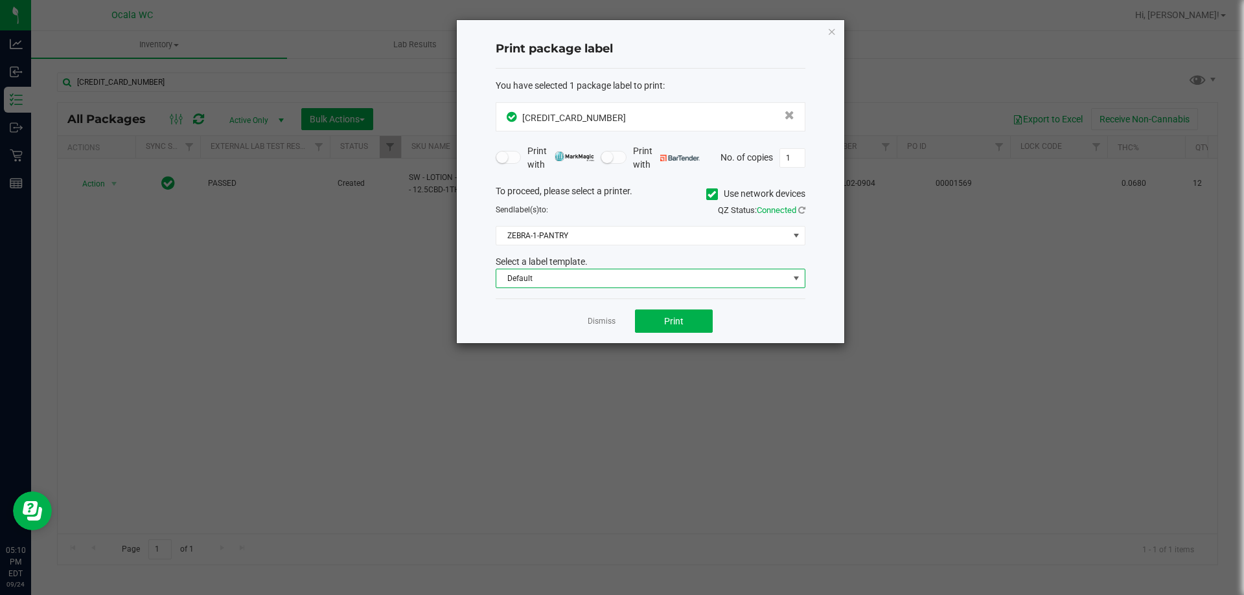
click at [651, 334] on div "Dismiss Print" at bounding box center [651, 321] width 310 height 45
click at [657, 321] on button "Print" at bounding box center [674, 321] width 78 height 23
click at [833, 35] on icon "button" at bounding box center [831, 31] width 9 height 16
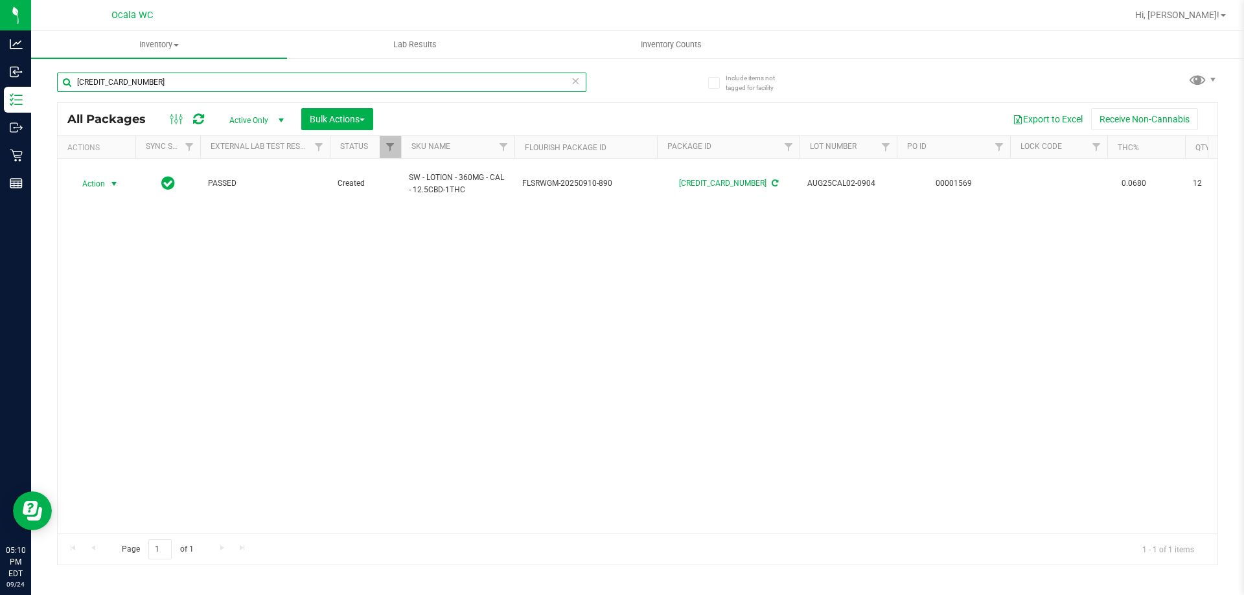
click at [176, 86] on input "[CREDIT_CARD_NUMBER]" at bounding box center [321, 82] width 529 height 19
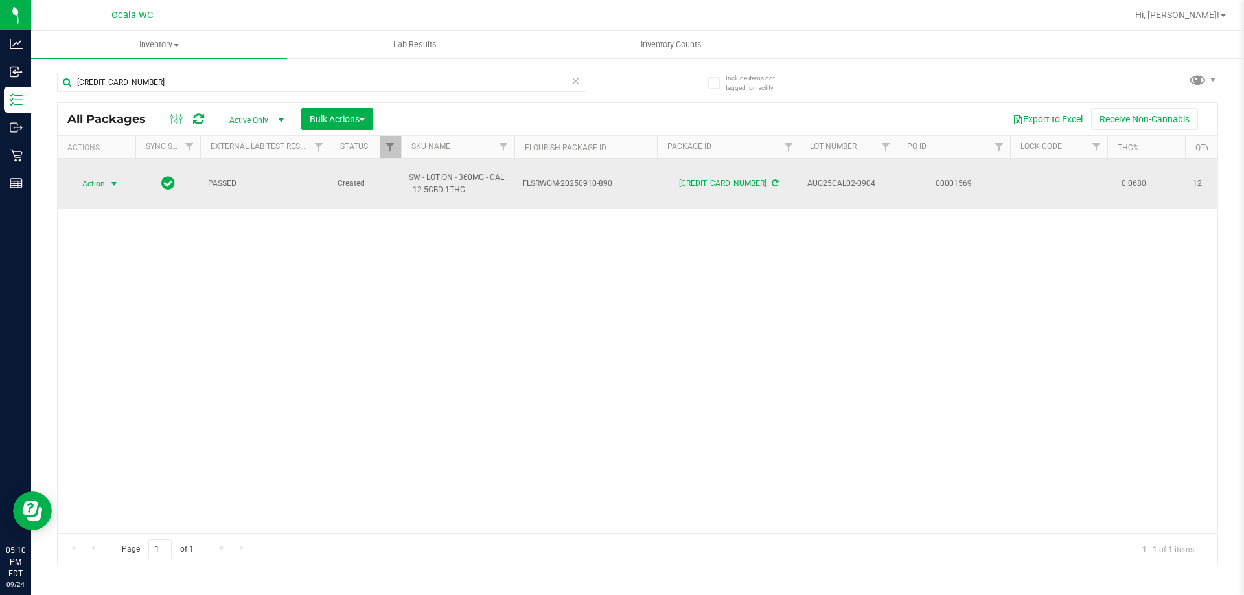
click at [92, 178] on span "Action" at bounding box center [88, 184] width 35 height 18
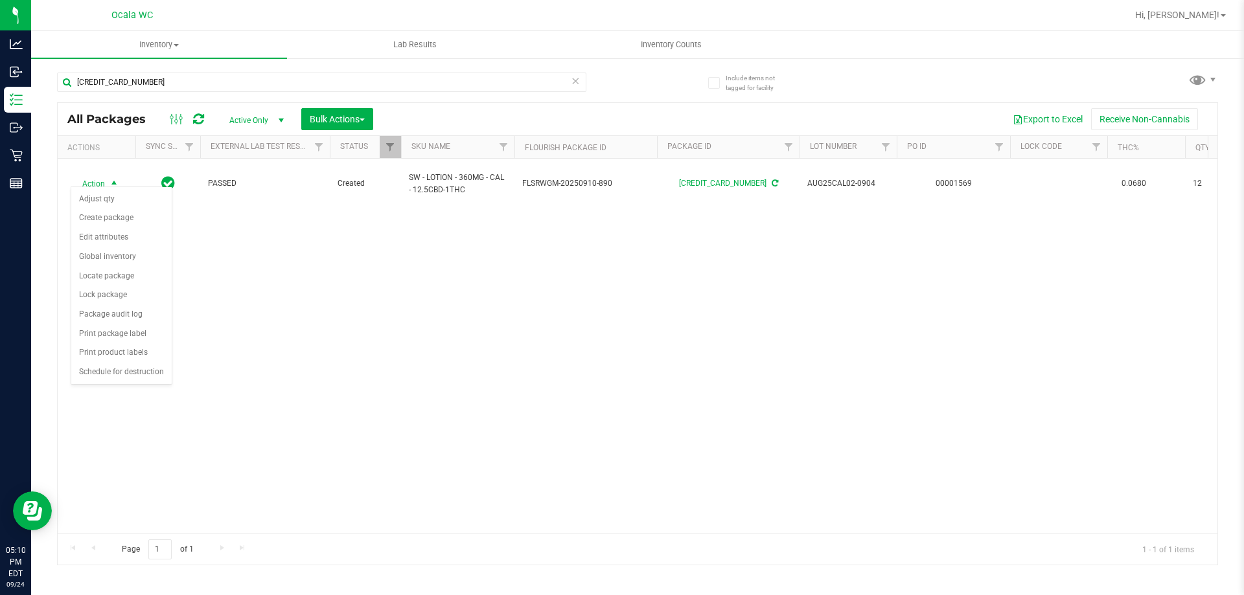
click at [293, 365] on div "Action Action Adjust qty Create package Edit attributes Global inventory Locate…" at bounding box center [638, 346] width 1160 height 375
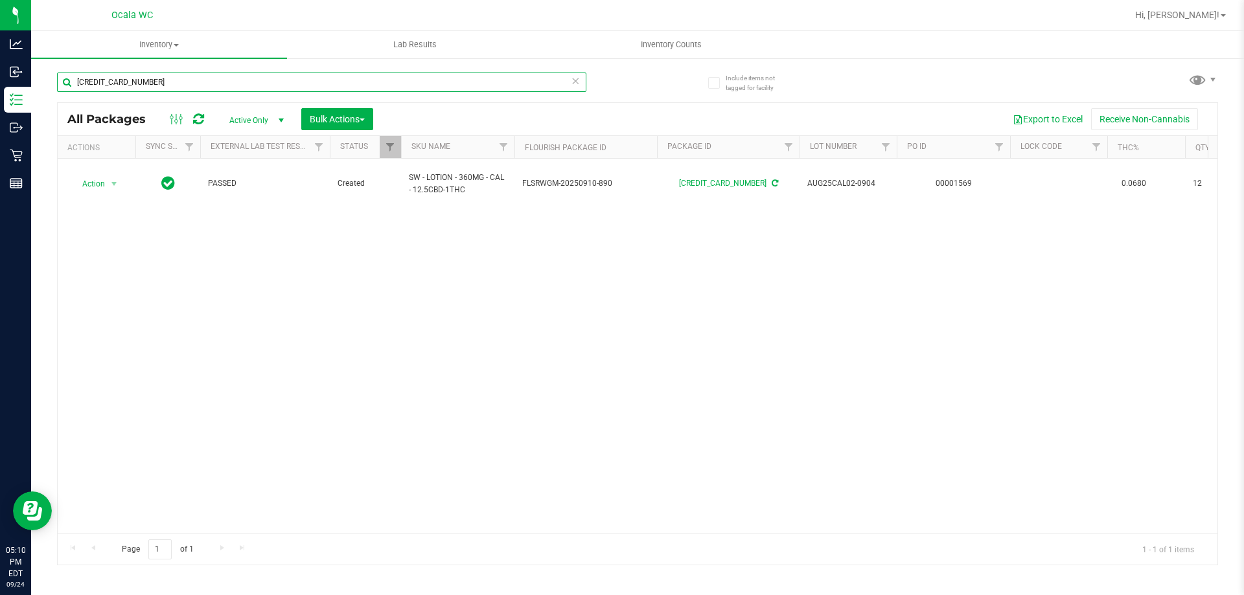
click at [185, 79] on input "[CREDIT_CARD_NUMBER]" at bounding box center [321, 82] width 529 height 19
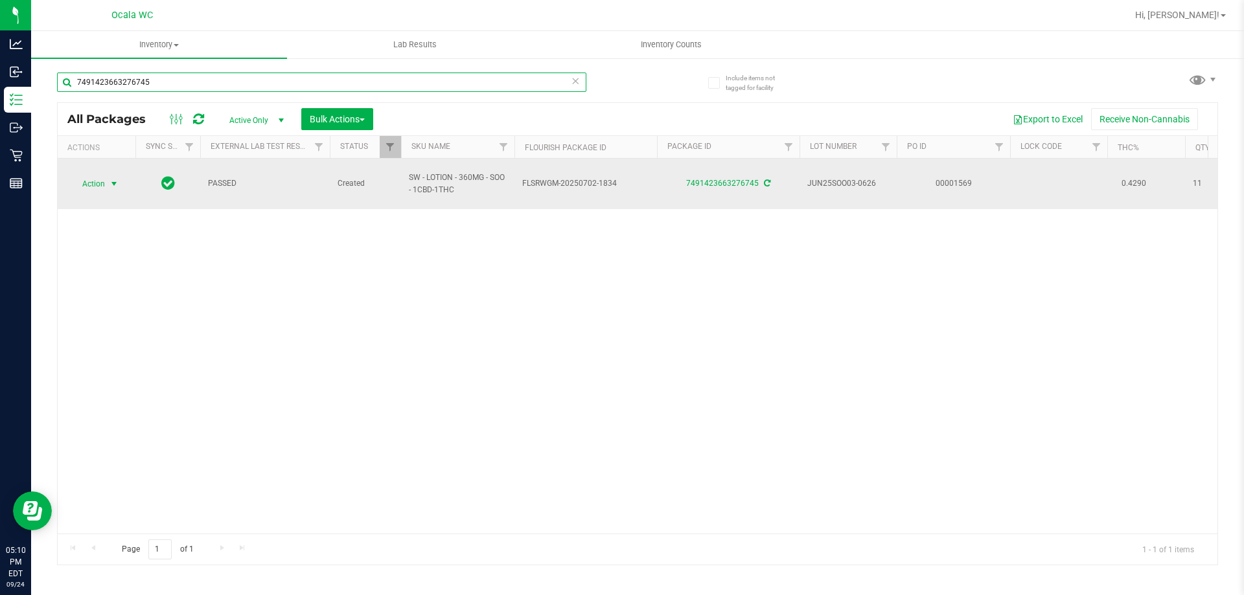
type input "7491423663276745"
click at [104, 179] on span "Action" at bounding box center [88, 184] width 35 height 18
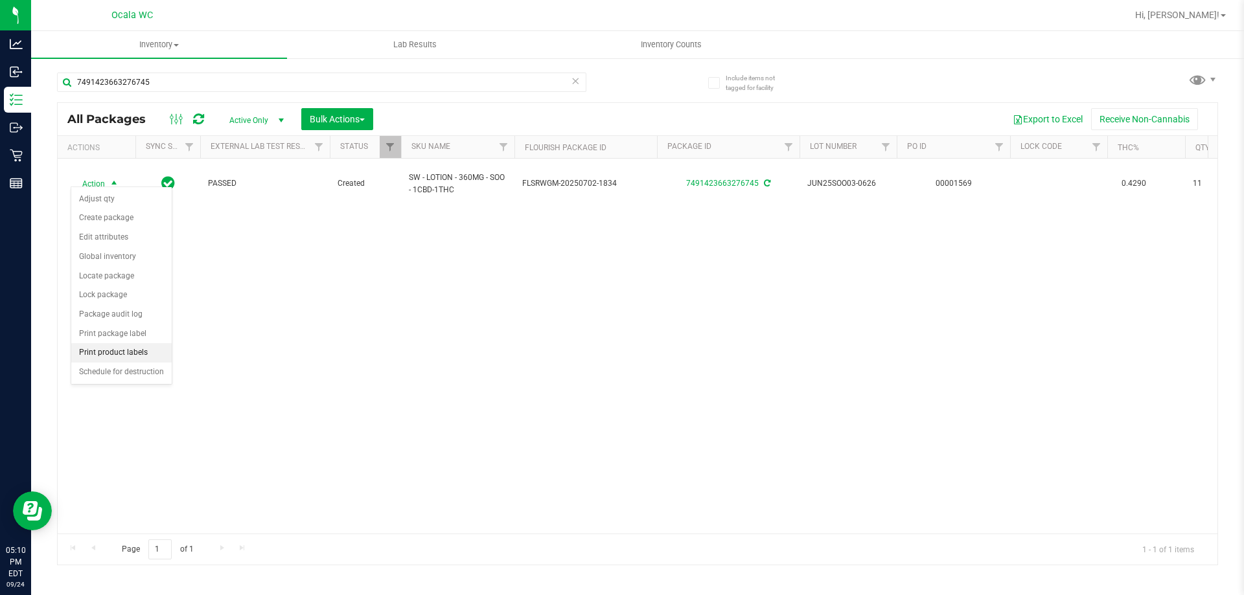
click at [111, 349] on li "Print product labels" at bounding box center [121, 352] width 100 height 19
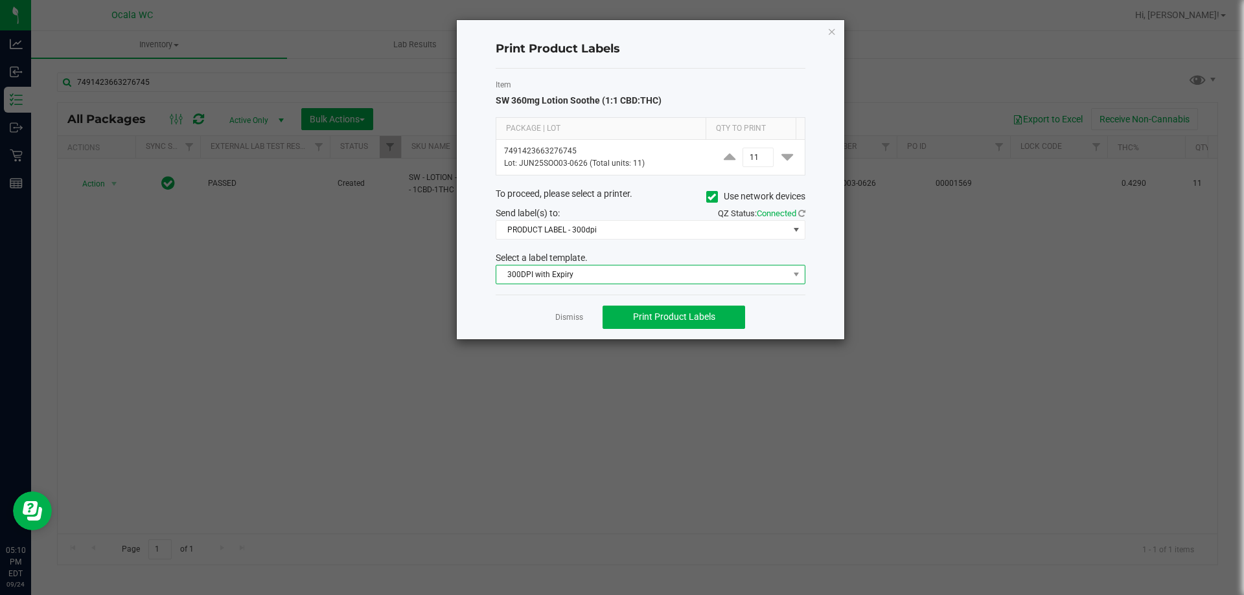
click at [565, 273] on span "300DPI with Expiry" at bounding box center [642, 275] width 292 height 18
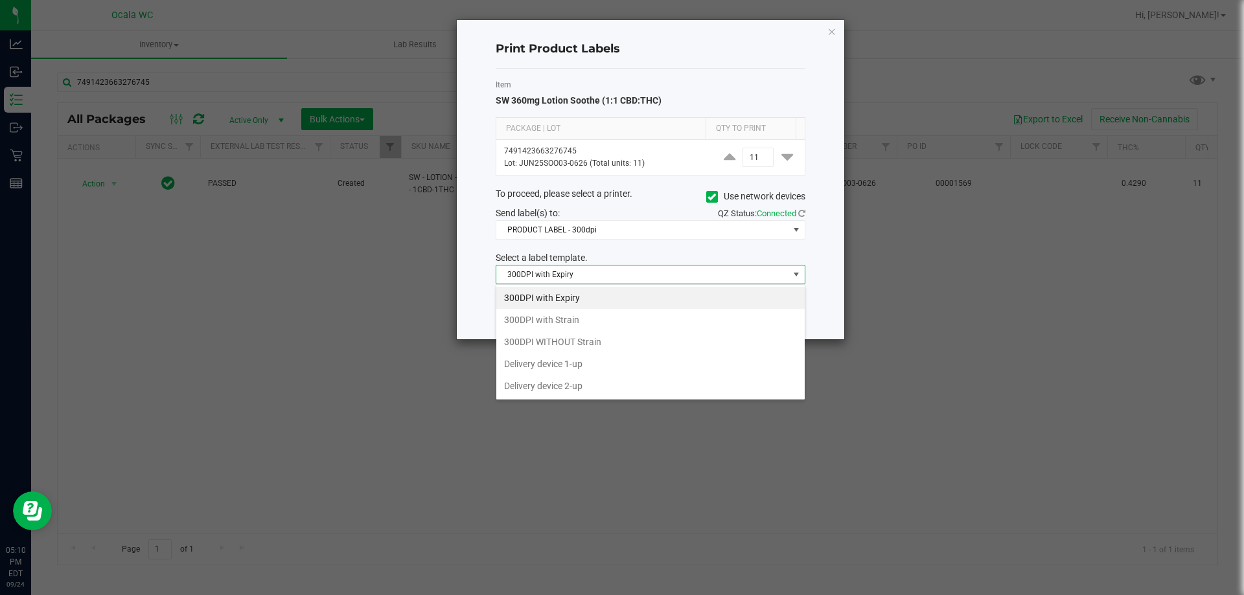
scroll to position [19, 310]
click at [829, 32] on icon "button" at bounding box center [831, 31] width 9 height 16
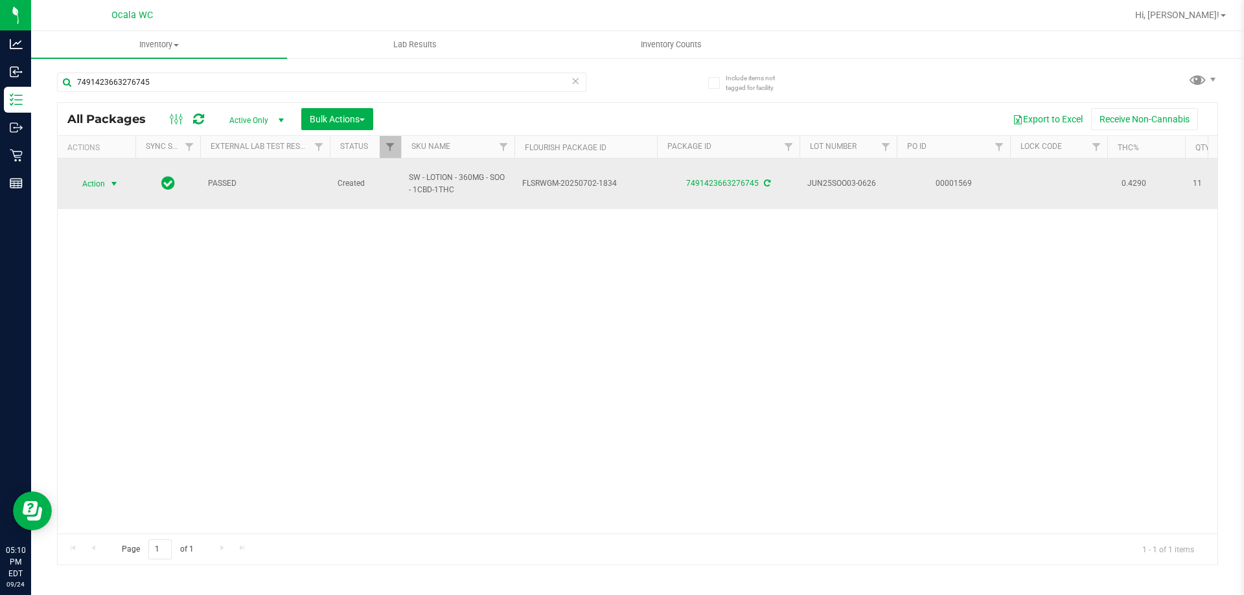
click at [108, 179] on span "select" at bounding box center [114, 184] width 16 height 18
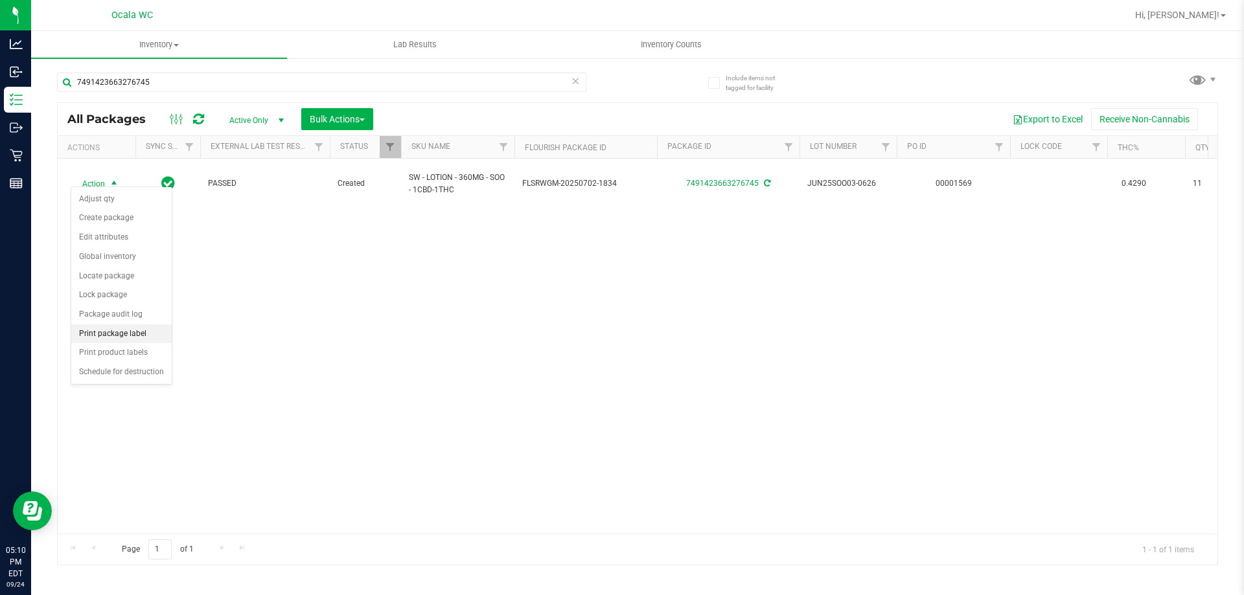
click at [97, 331] on li "Print package label" at bounding box center [121, 334] width 100 height 19
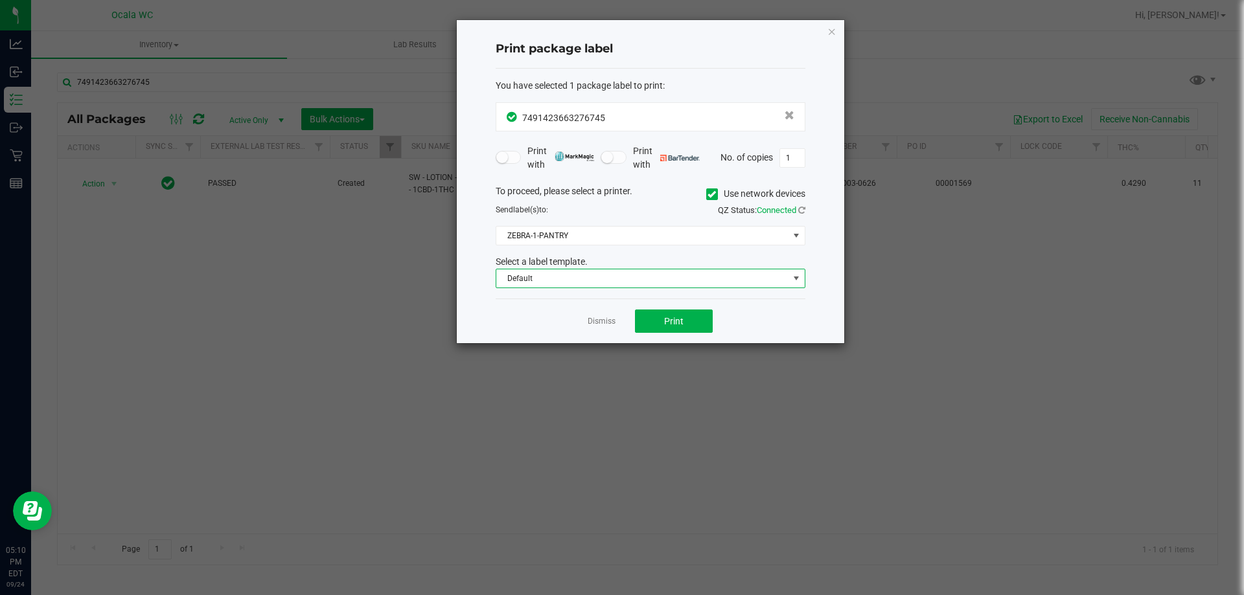
click at [559, 284] on span "Default" at bounding box center [642, 279] width 292 height 18
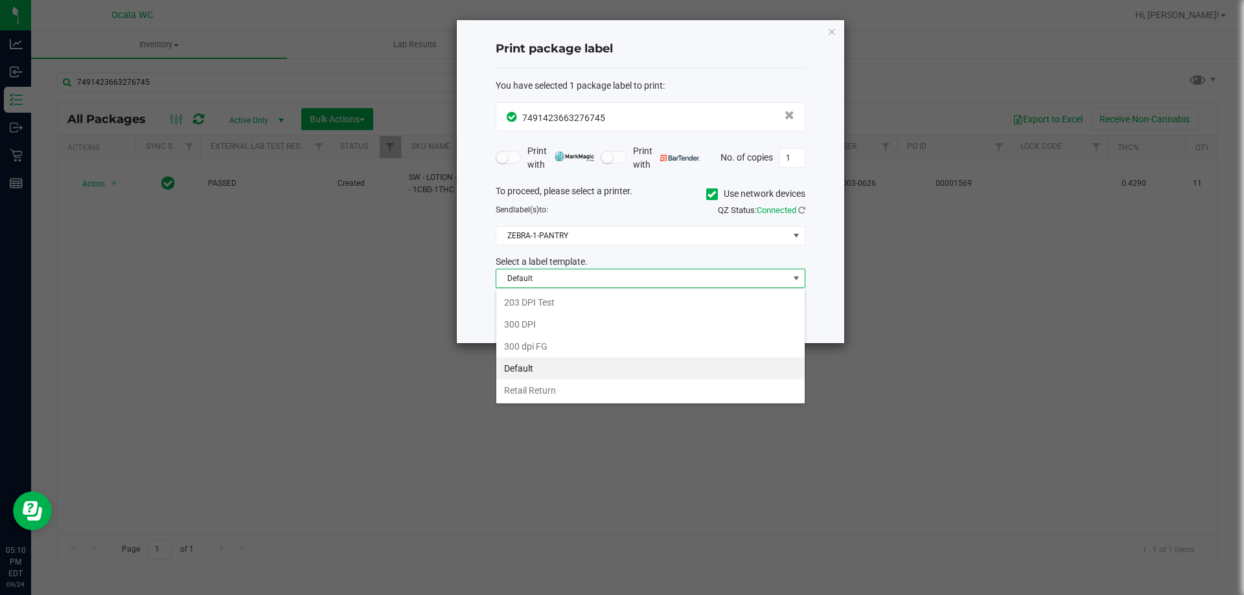
click at [520, 367] on li "Default" at bounding box center [650, 369] width 308 height 22
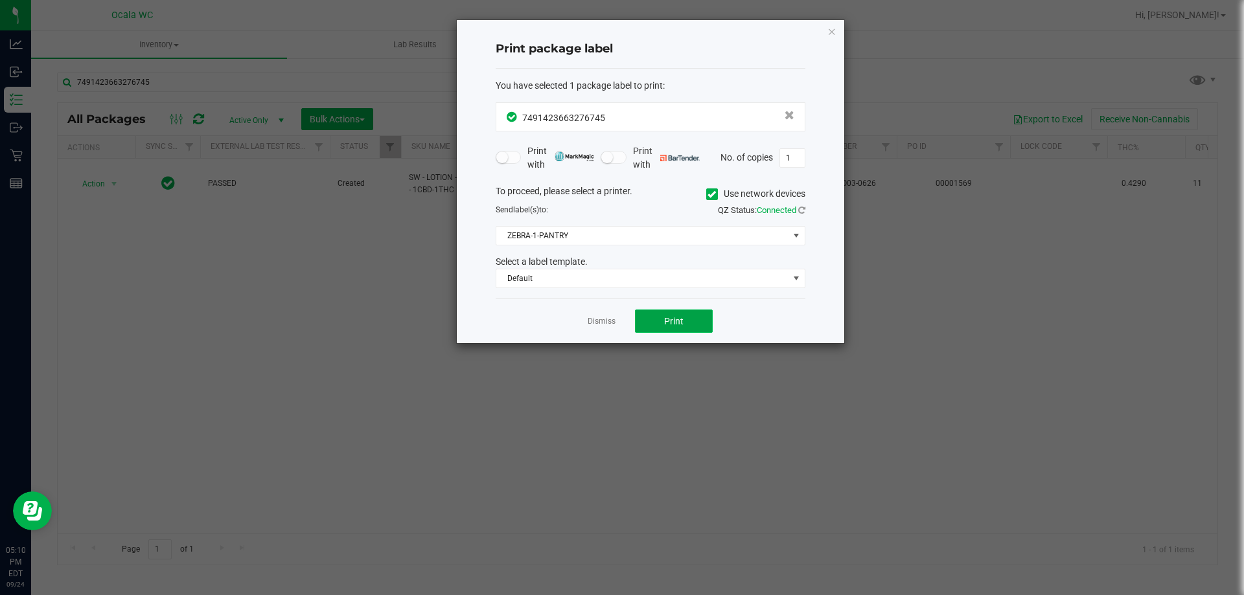
click at [653, 320] on button "Print" at bounding box center [674, 321] width 78 height 23
click at [595, 318] on link "Dismiss" at bounding box center [602, 321] width 28 height 11
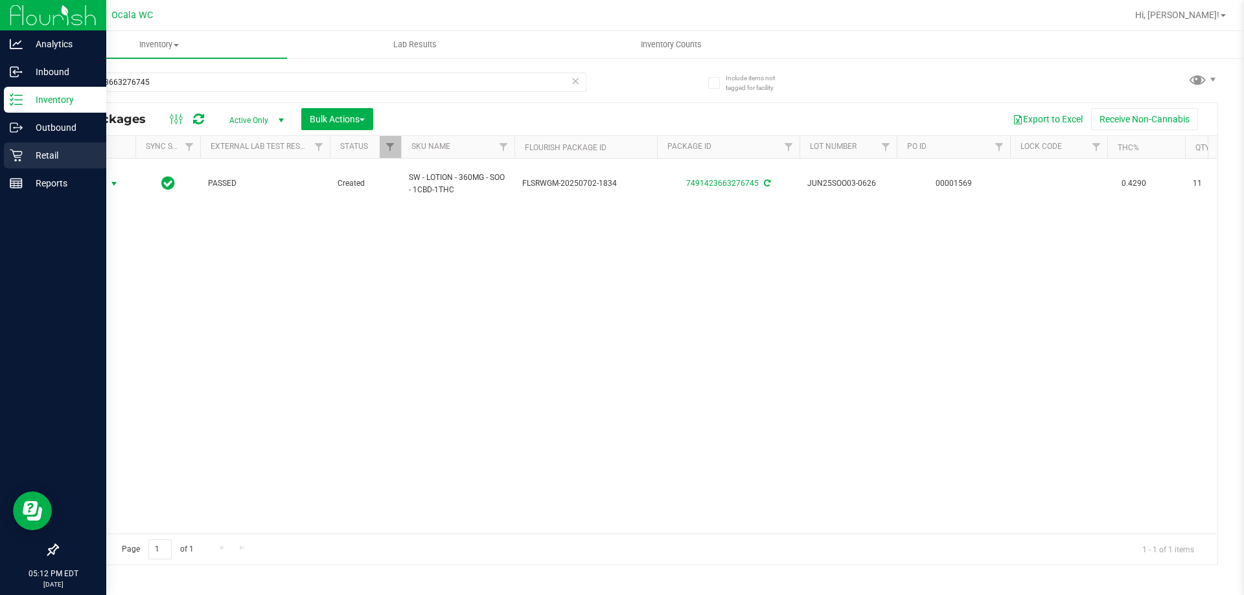
click at [9, 157] on div "Retail" at bounding box center [55, 156] width 102 height 26
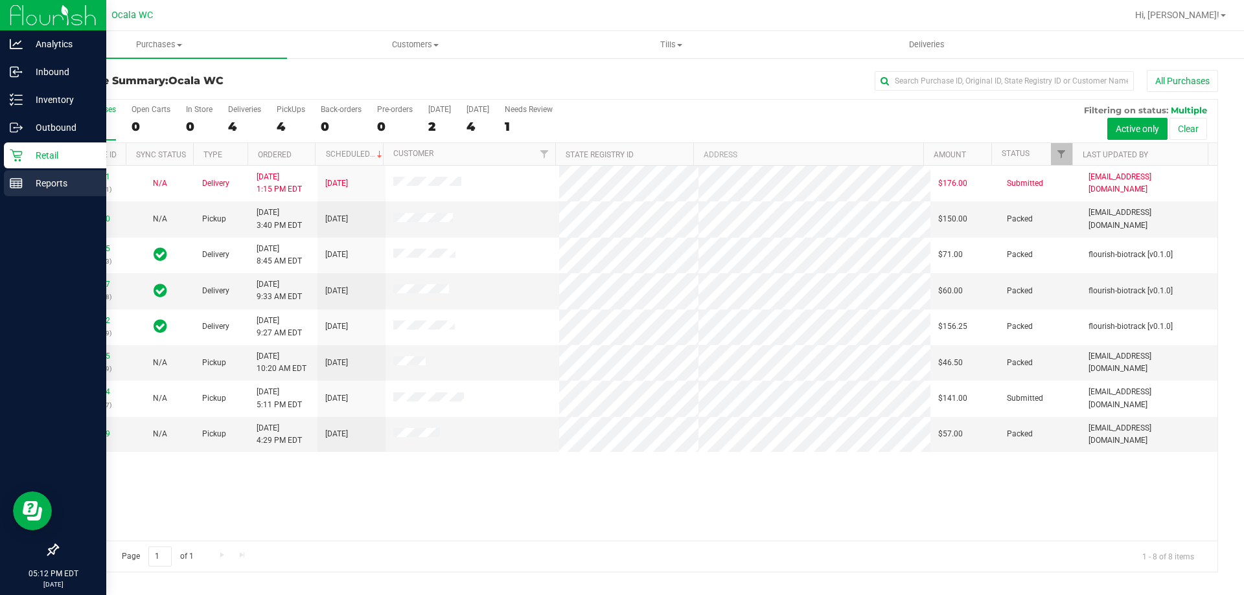
click at [5, 179] on div "Reports" at bounding box center [55, 183] width 102 height 26
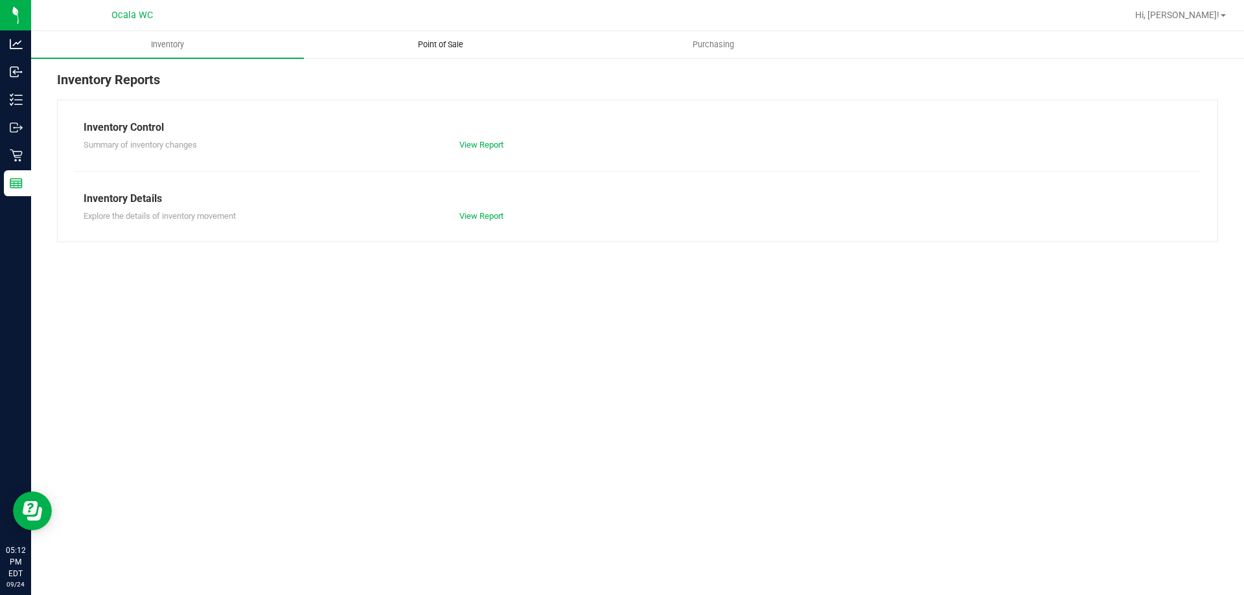
click at [419, 47] on span "Point of Sale" at bounding box center [440, 45] width 80 height 12
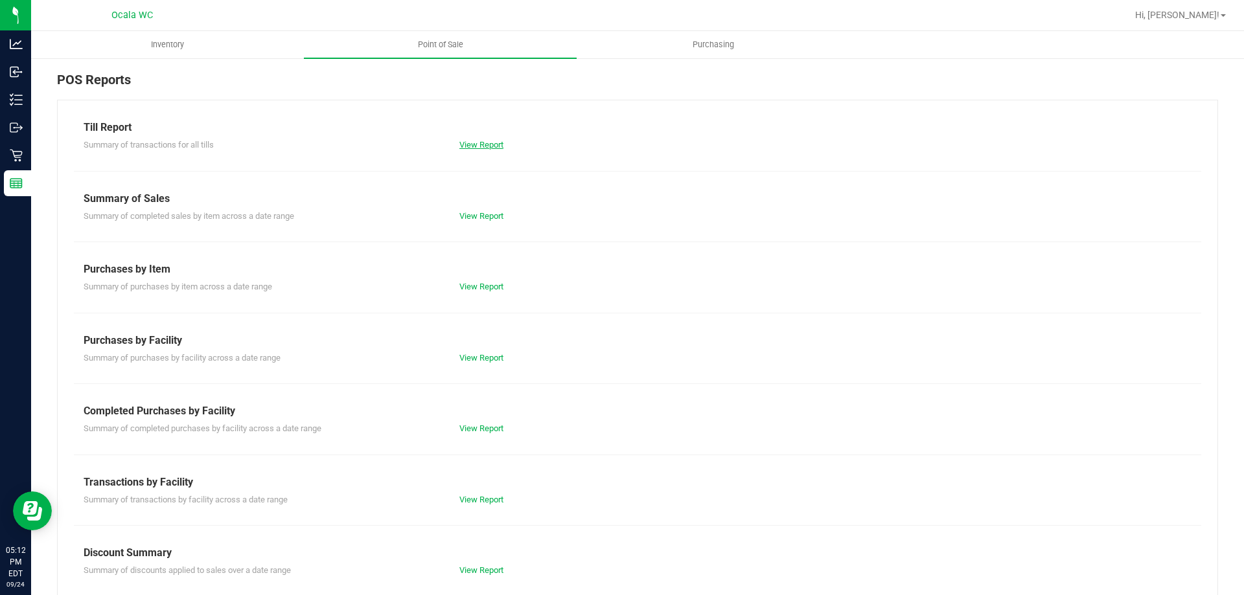
click at [491, 149] on link "View Report" at bounding box center [481, 145] width 44 height 10
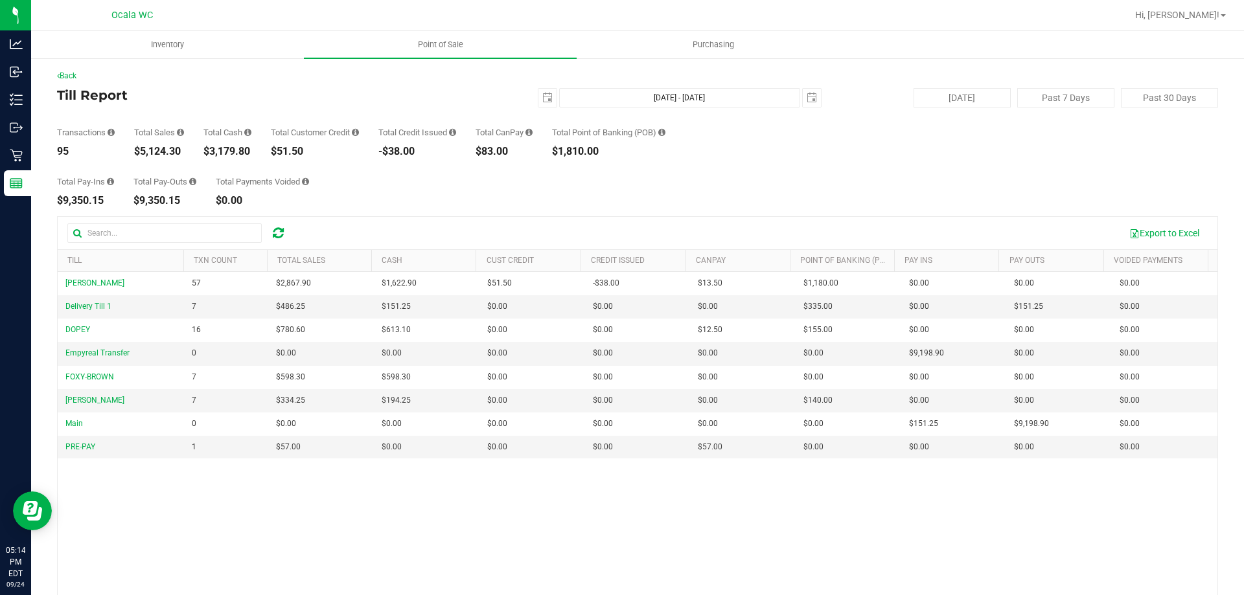
click at [386, 169] on div "Total Pay-Ins $9,350.15 Total Pay-Outs $9,350.15 Total Payments Voided $0.00" at bounding box center [637, 181] width 1161 height 49
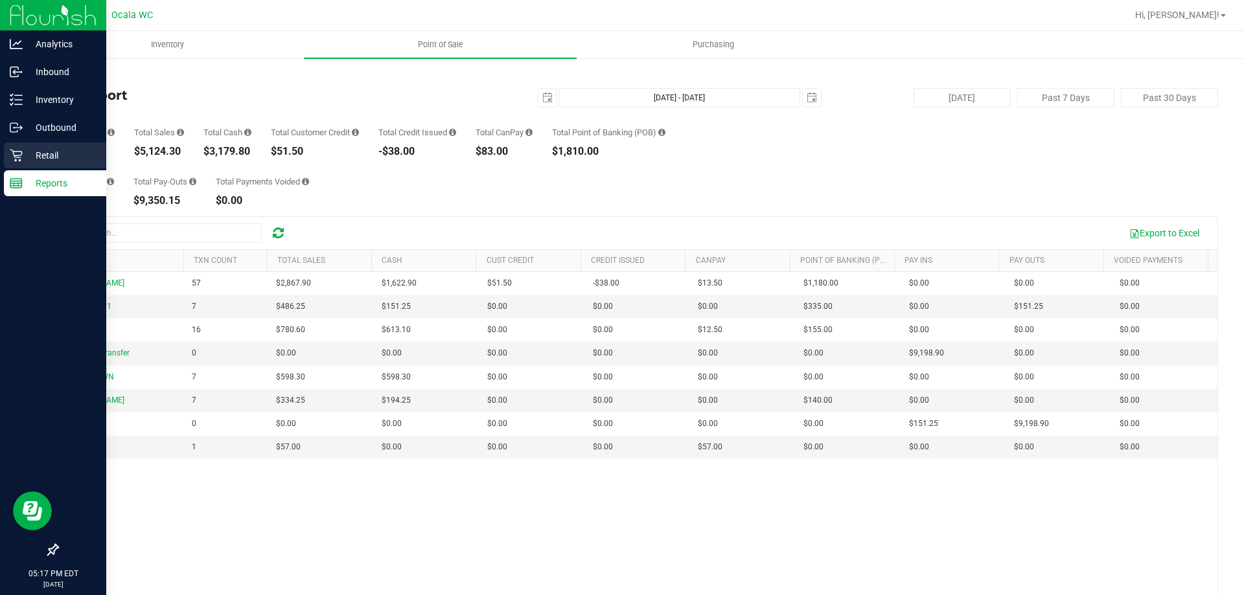
click at [20, 150] on icon at bounding box center [16, 155] width 13 height 13
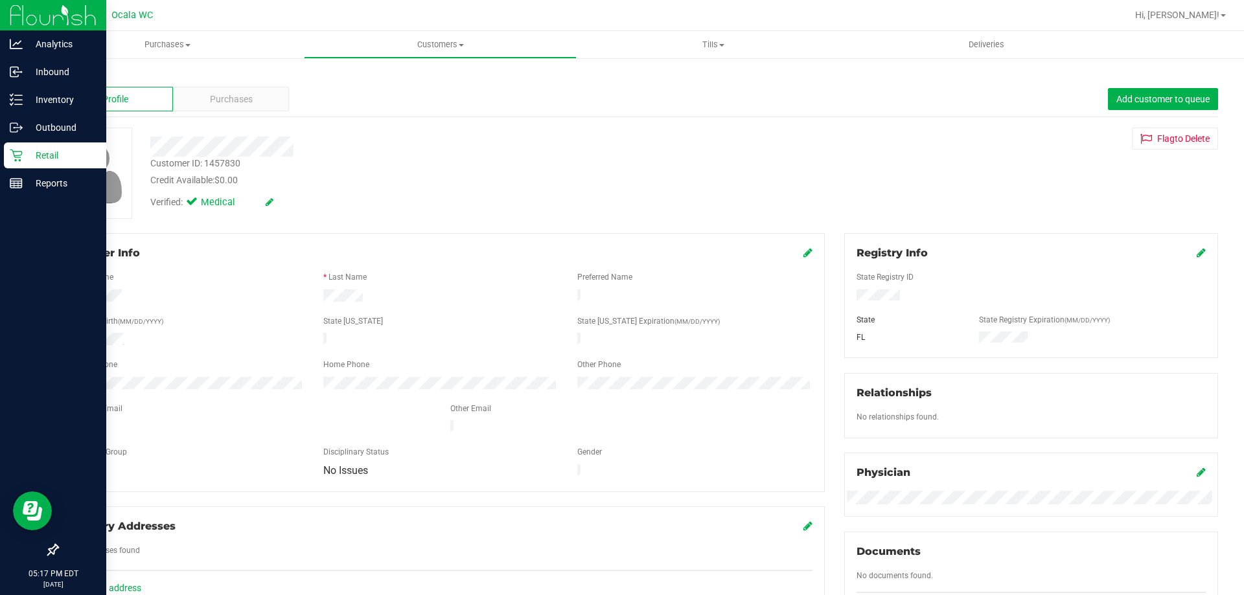
click at [71, 75] on link "Back" at bounding box center [68, 75] width 22 height 9
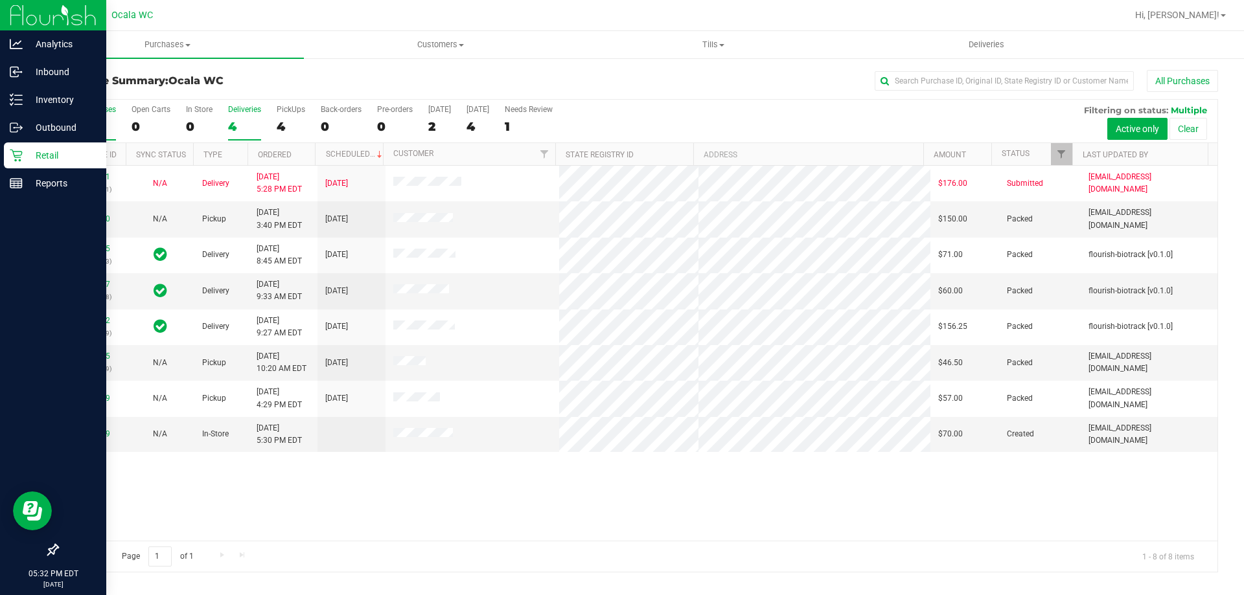
click at [233, 132] on div "4" at bounding box center [244, 126] width 33 height 15
click at [0, 0] on input "Deliveries 4" at bounding box center [0, 0] width 0 height 0
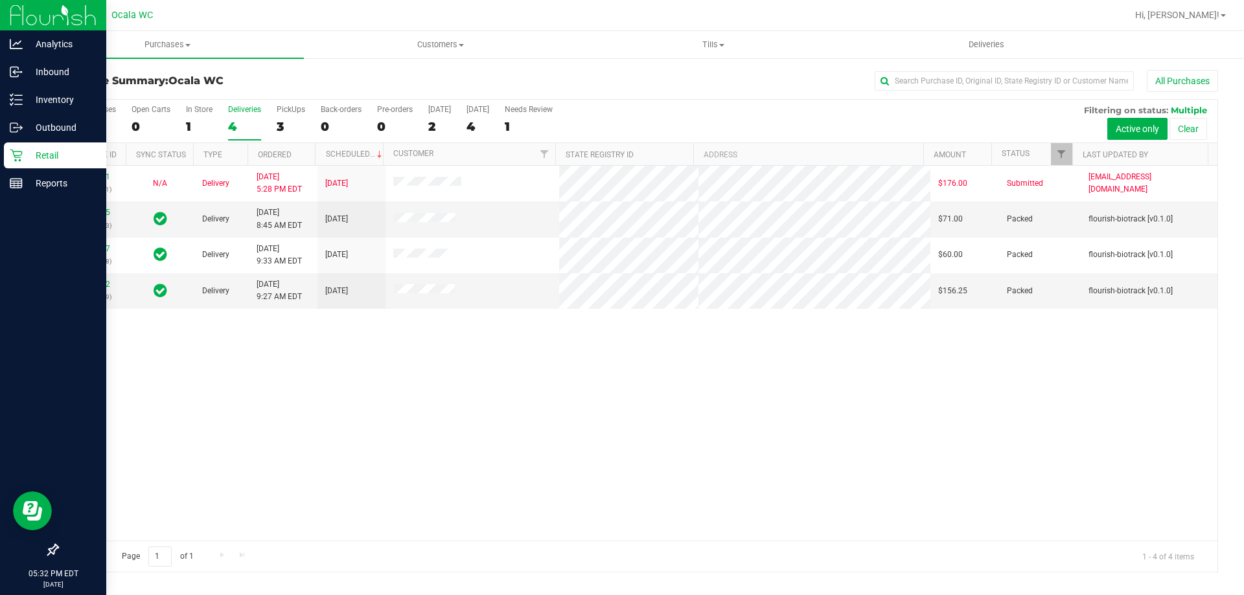
click at [280, 130] on div "3" at bounding box center [291, 126] width 29 height 15
click at [0, 0] on input "PickUps 3" at bounding box center [0, 0] width 0 height 0
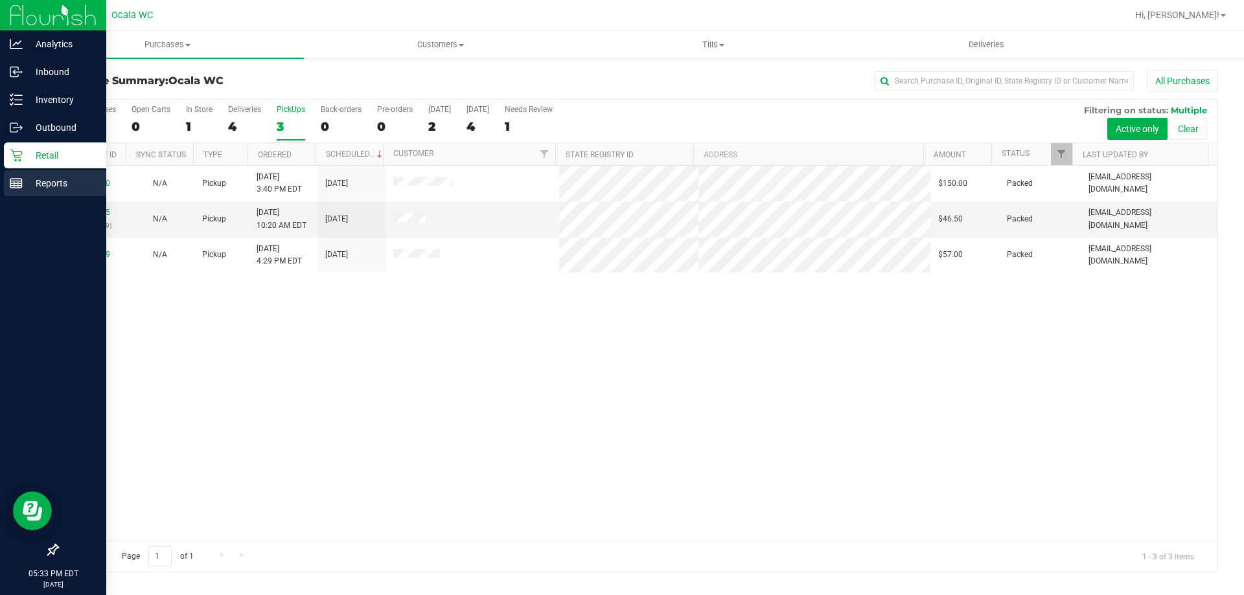
click at [23, 177] on div "Reports" at bounding box center [55, 183] width 102 height 26
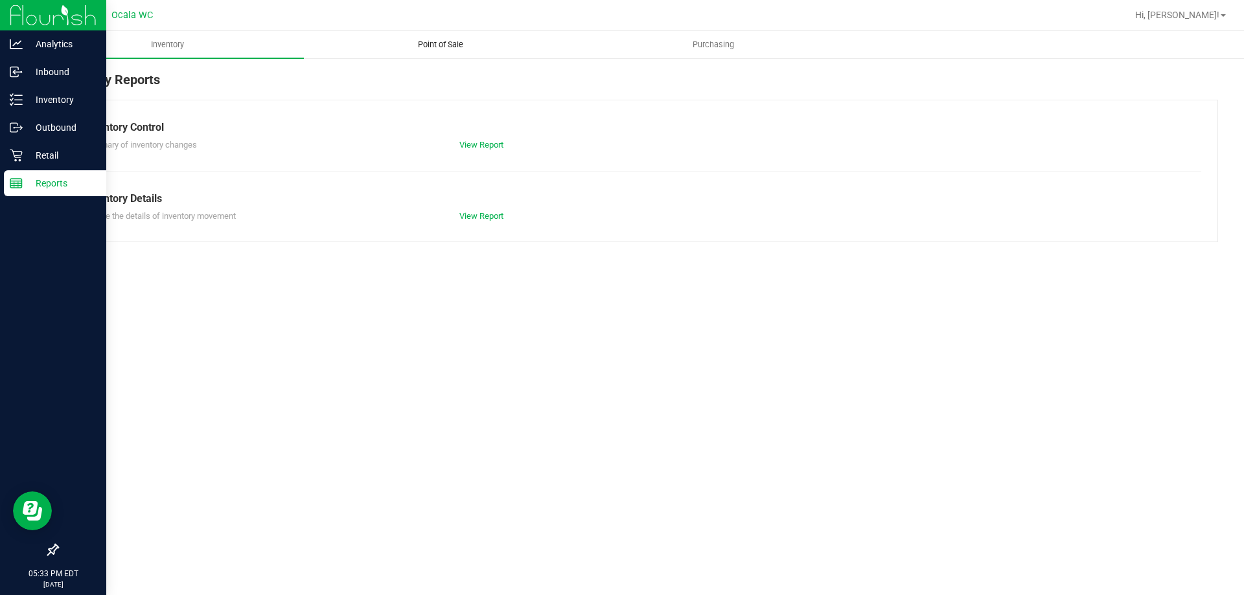
click at [445, 49] on span "Point of Sale" at bounding box center [440, 45] width 80 height 12
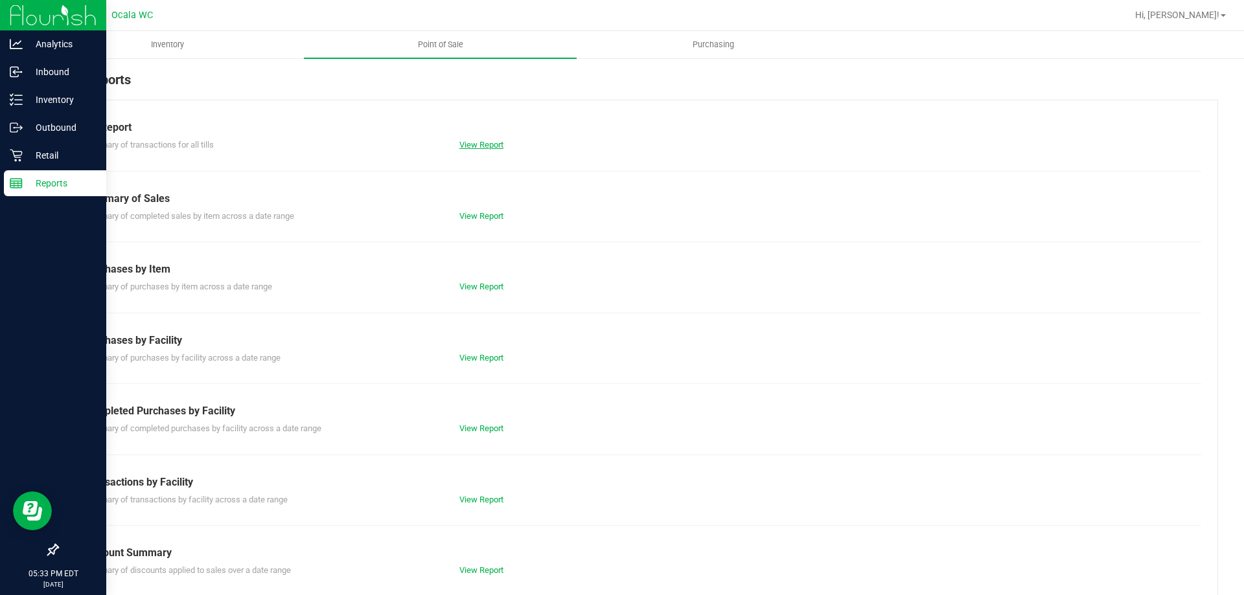
click at [462, 148] on link "View Report" at bounding box center [481, 145] width 44 height 10
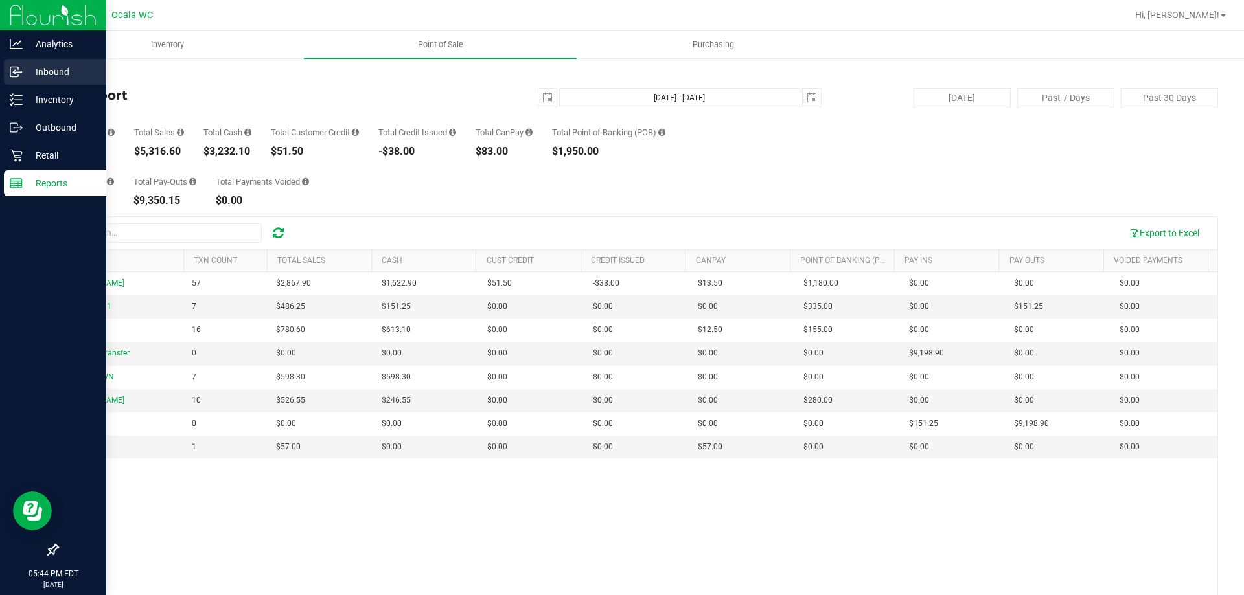
click at [47, 71] on p "Inbound" at bounding box center [62, 72] width 78 height 16
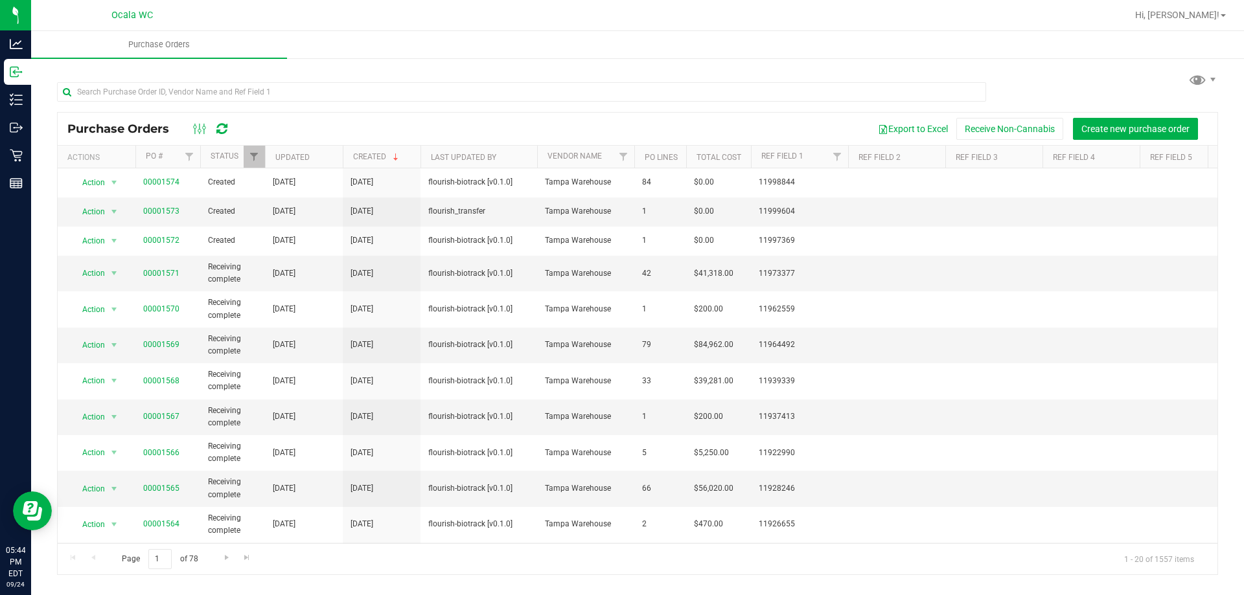
click at [712, 124] on div "Export to Excel Receive Non-Cannabis Create new purchase order" at bounding box center [725, 129] width 966 height 22
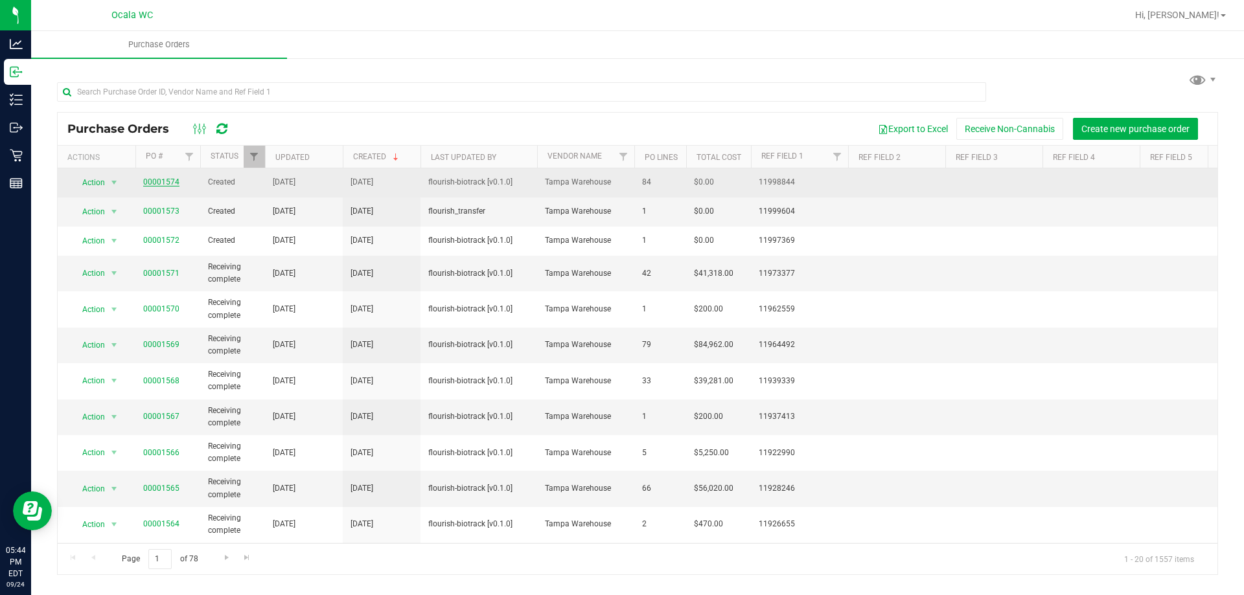
click at [159, 181] on link "00001574" at bounding box center [161, 182] width 36 height 9
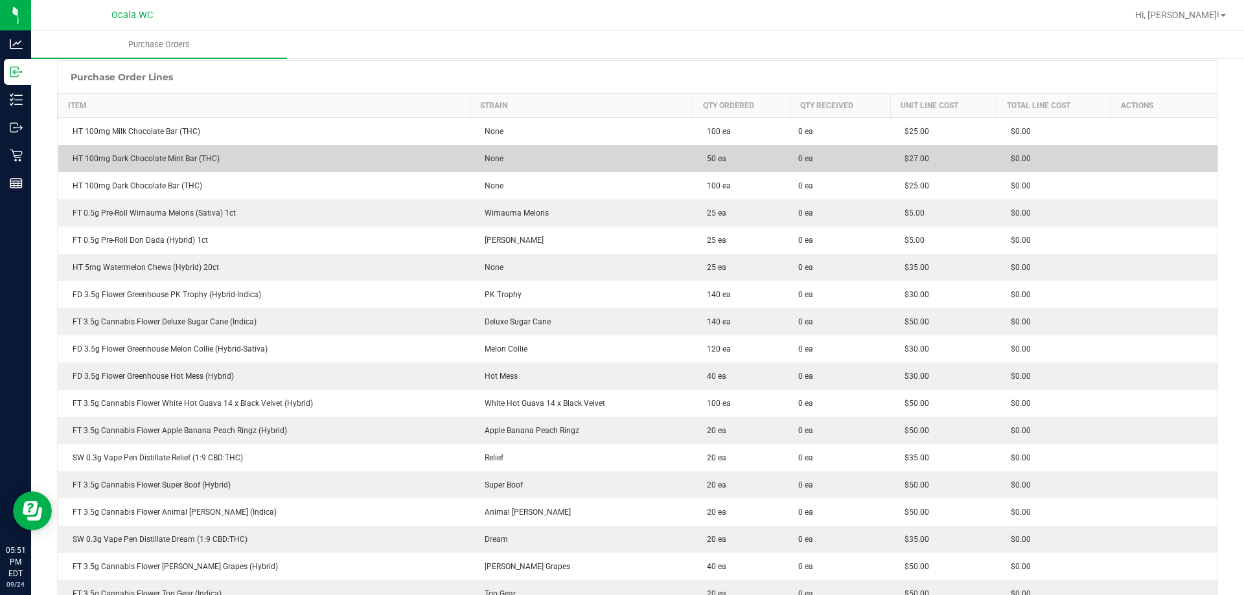
scroll to position [194, 0]
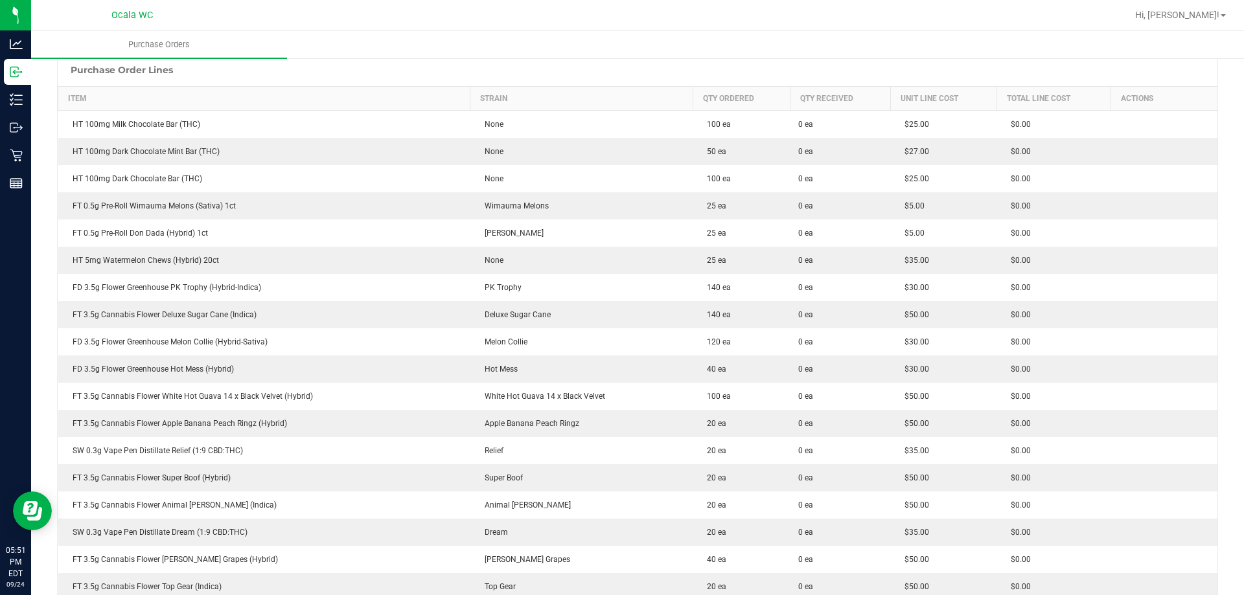
drag, startPoint x: 417, startPoint y: 277, endPoint x: 621, endPoint y: 74, distance: 287.7
click at [621, 74] on div "Purchase Order Lines" at bounding box center [638, 70] width 1160 height 32
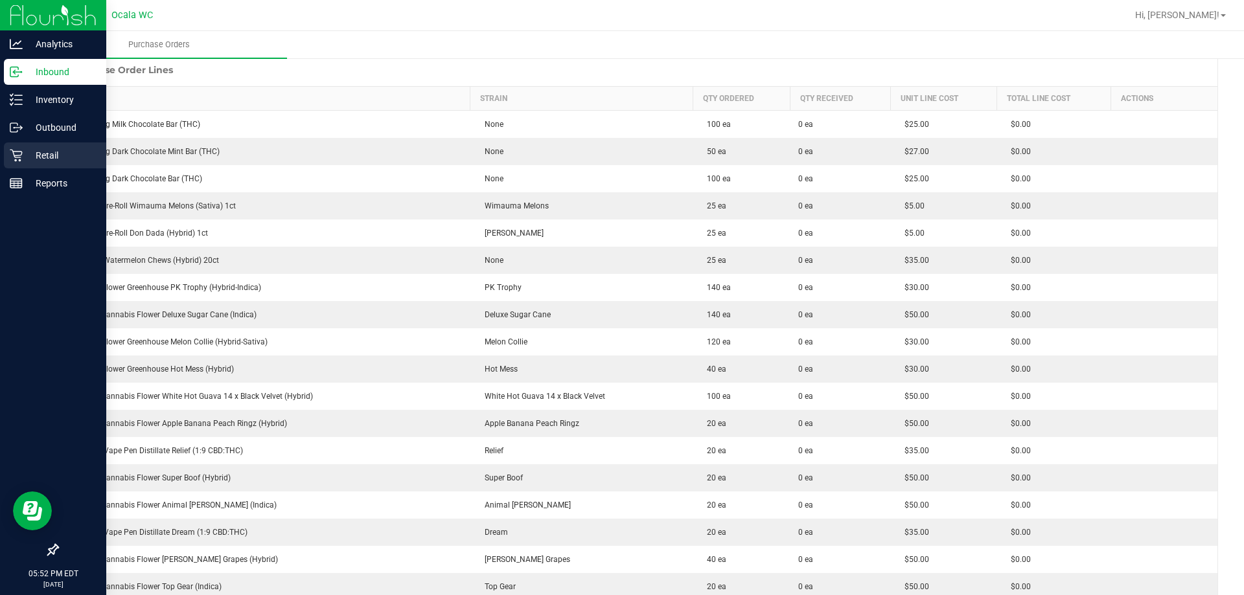
click at [24, 163] on p "Retail" at bounding box center [62, 156] width 78 height 16
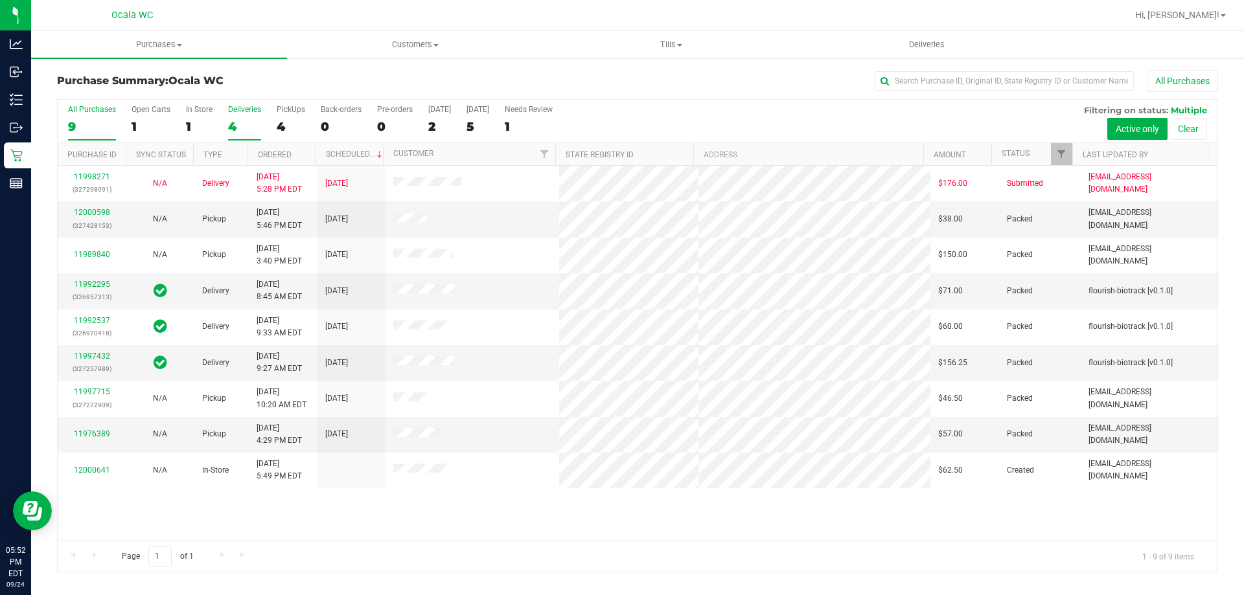
click at [229, 118] on label "Deliveries 4" at bounding box center [244, 123] width 33 height 36
click at [0, 0] on input "Deliveries 4" at bounding box center [0, 0] width 0 height 0
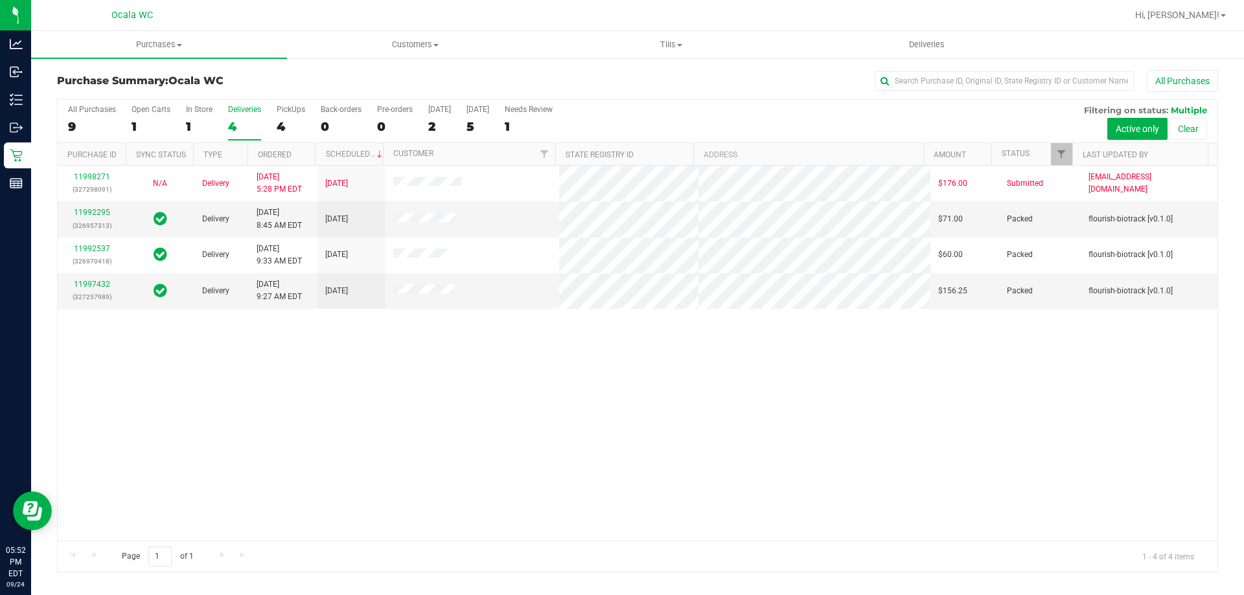
click at [190, 119] on div "1" at bounding box center [199, 126] width 27 height 15
click at [0, 0] on input "In Store 1" at bounding box center [0, 0] width 0 height 0
